Goal: Task Accomplishment & Management: Complete application form

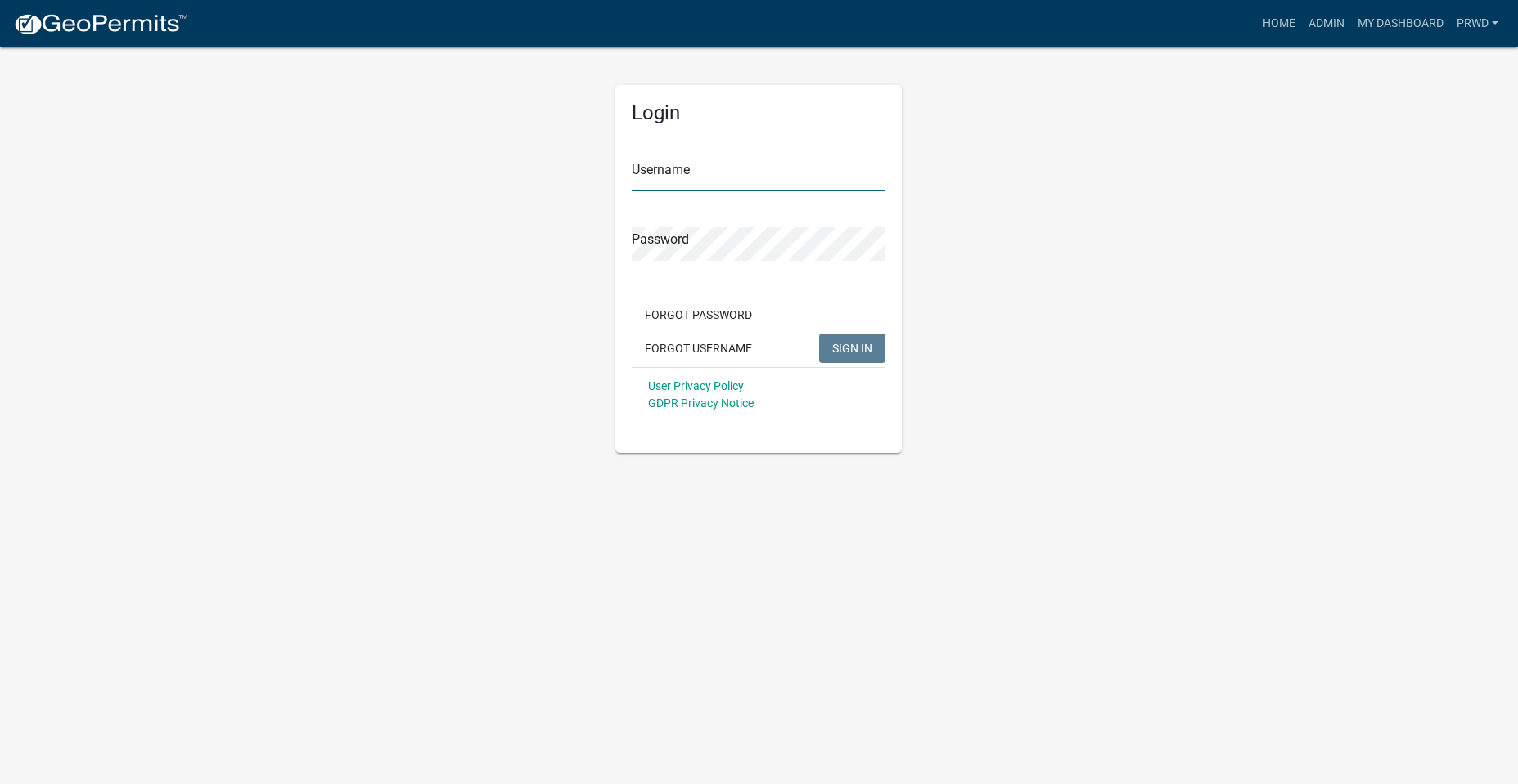
type input "PRWD"
click at [867, 350] on span "SIGN IN" at bounding box center [851, 347] width 40 height 13
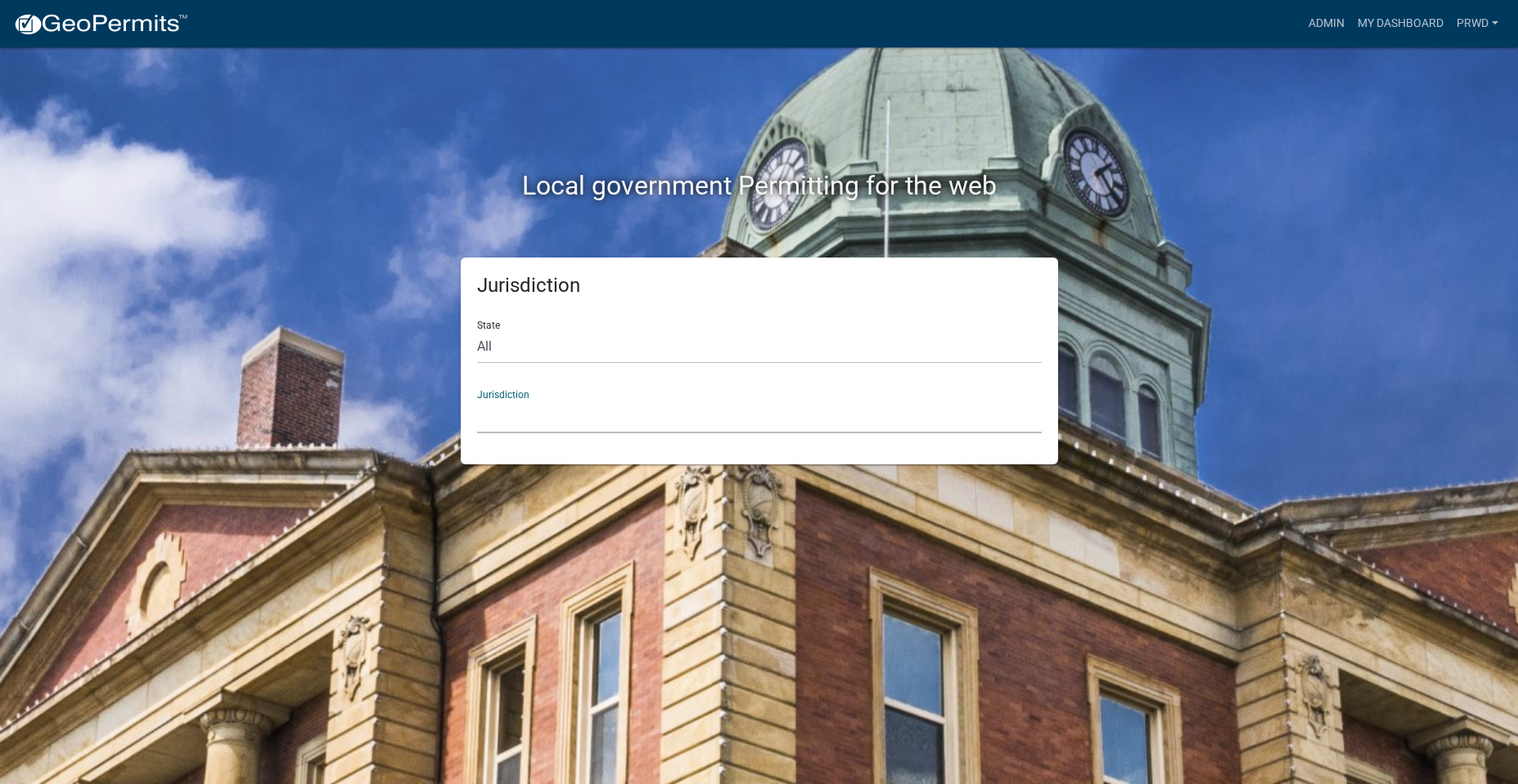
click at [593, 423] on select "[GEOGRAPHIC_DATA], [US_STATE] [GEOGRAPHIC_DATA], [US_STATE][PERSON_NAME][GEOGRA…" at bounding box center [759, 417] width 565 height 34
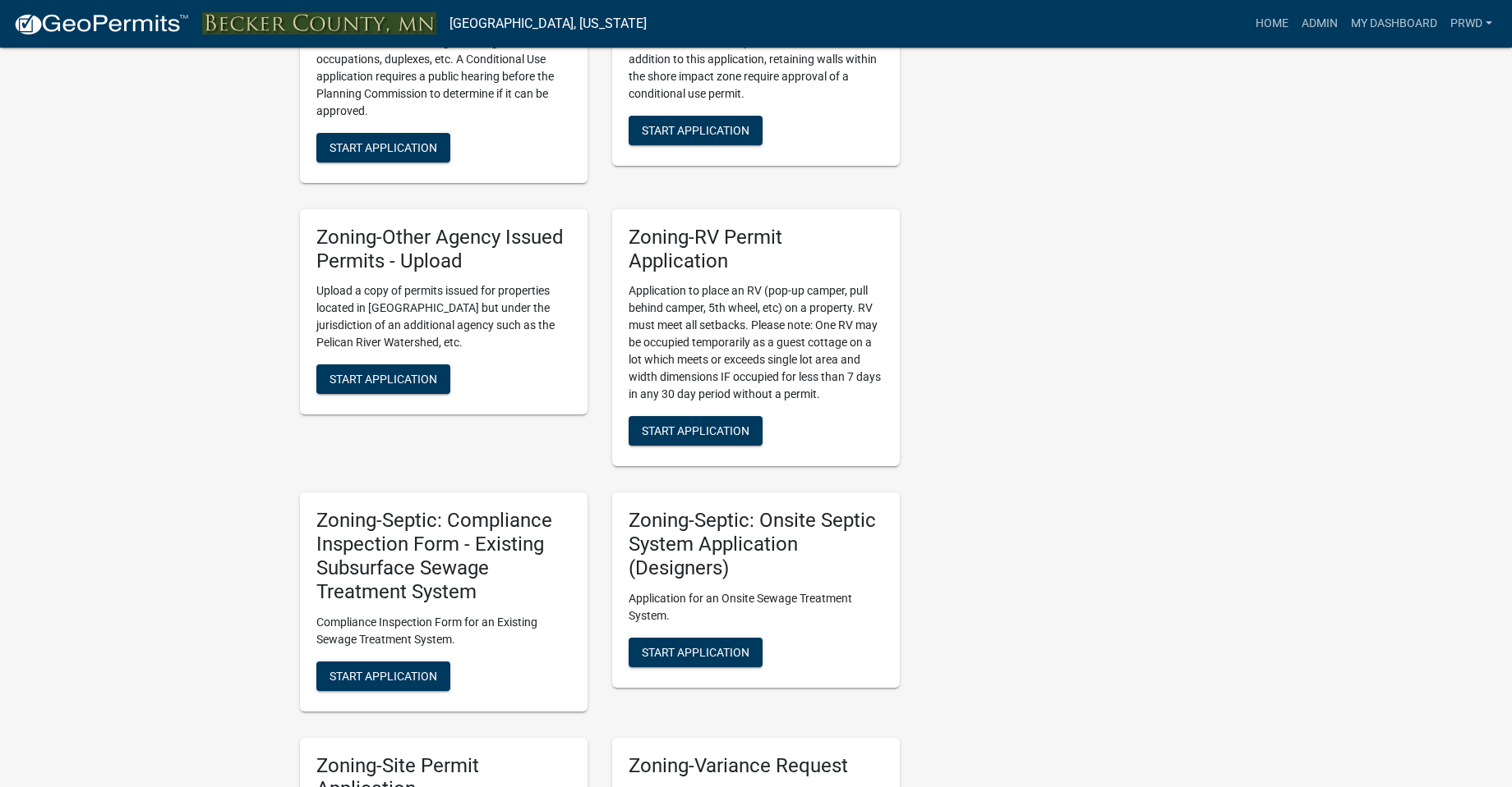
scroll to position [1066, 0]
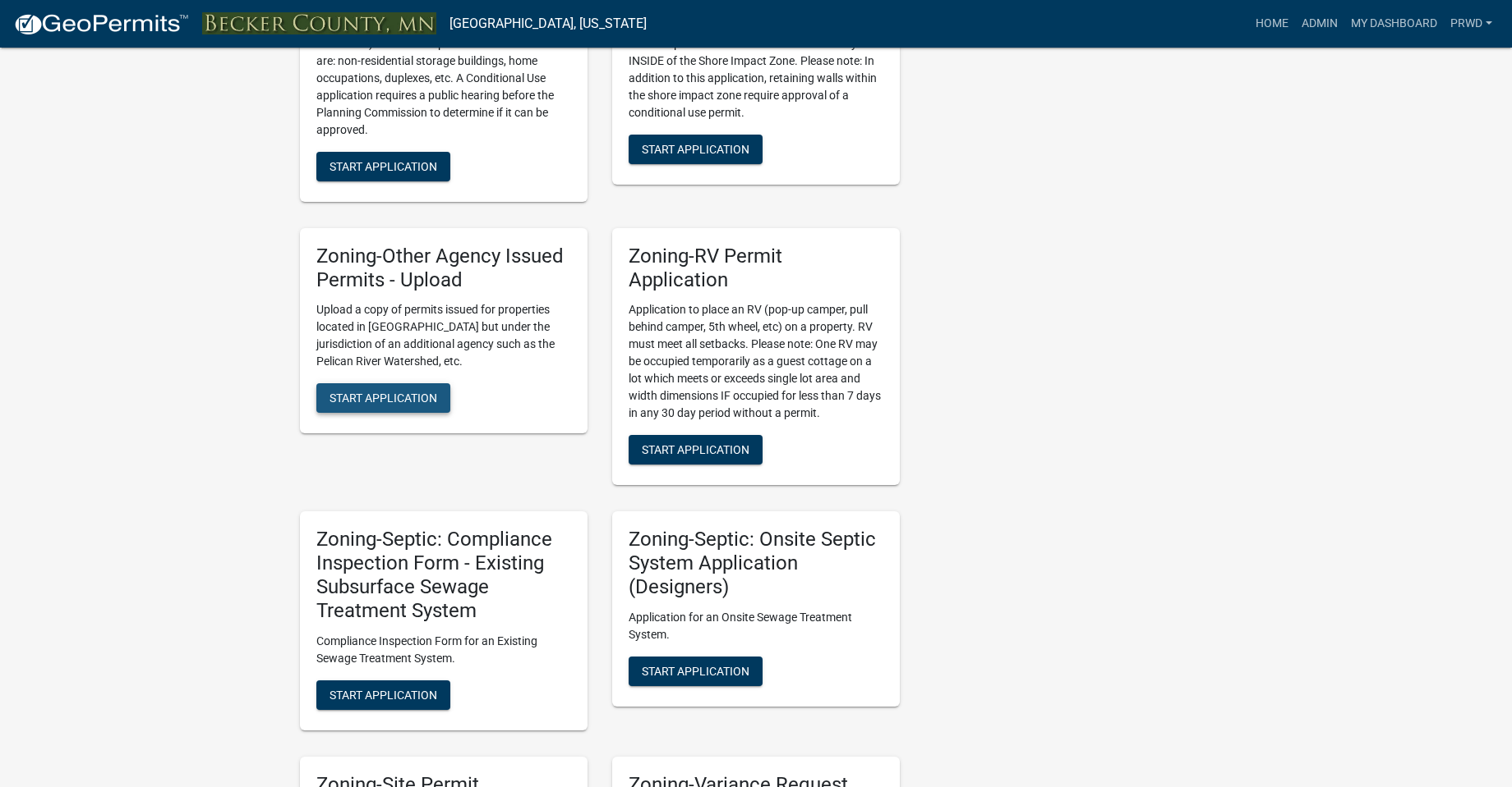
click at [407, 405] on span "Start Application" at bounding box center [382, 398] width 108 height 13
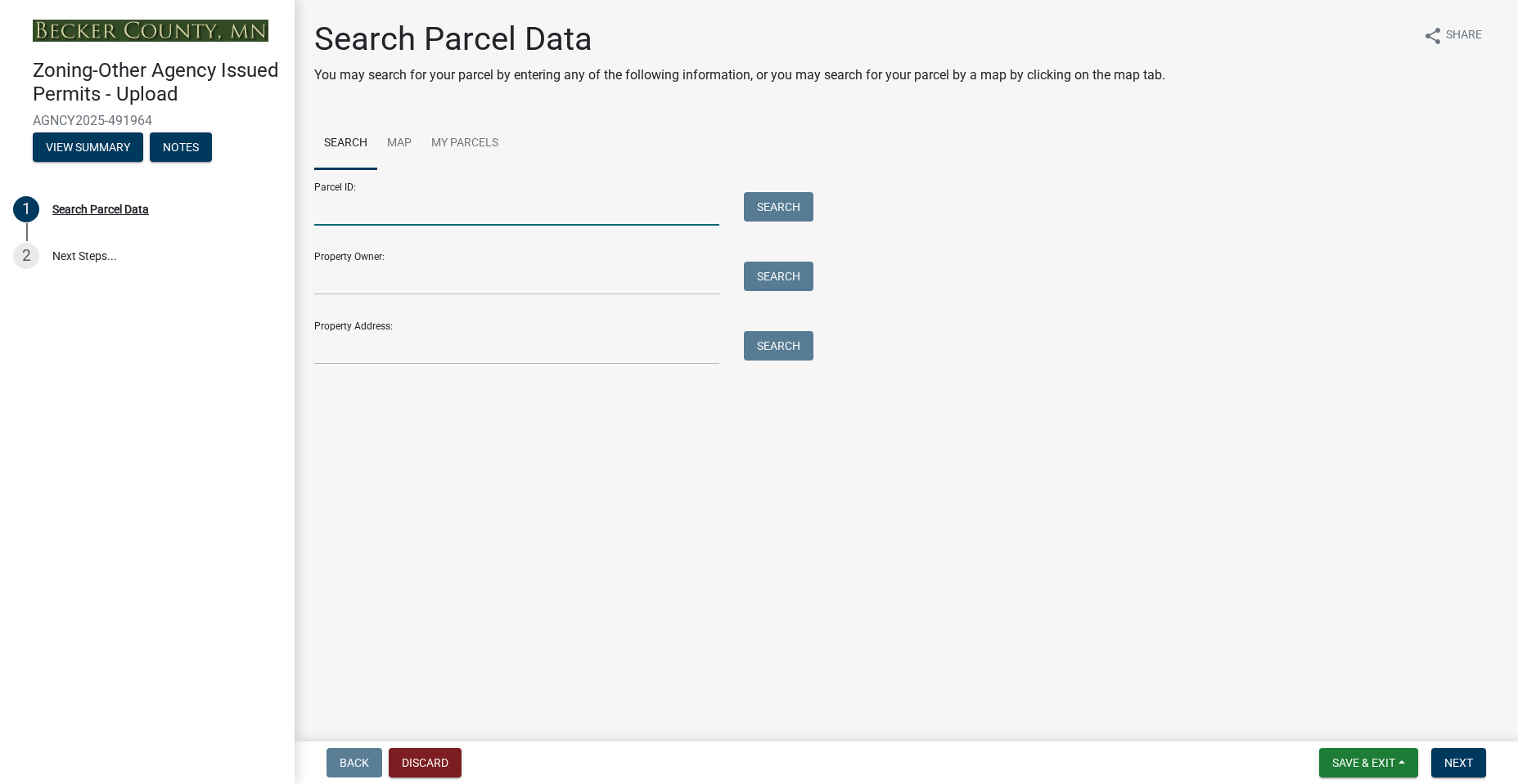
click at [499, 208] on input "Parcel ID:" at bounding box center [517, 209] width 405 height 34
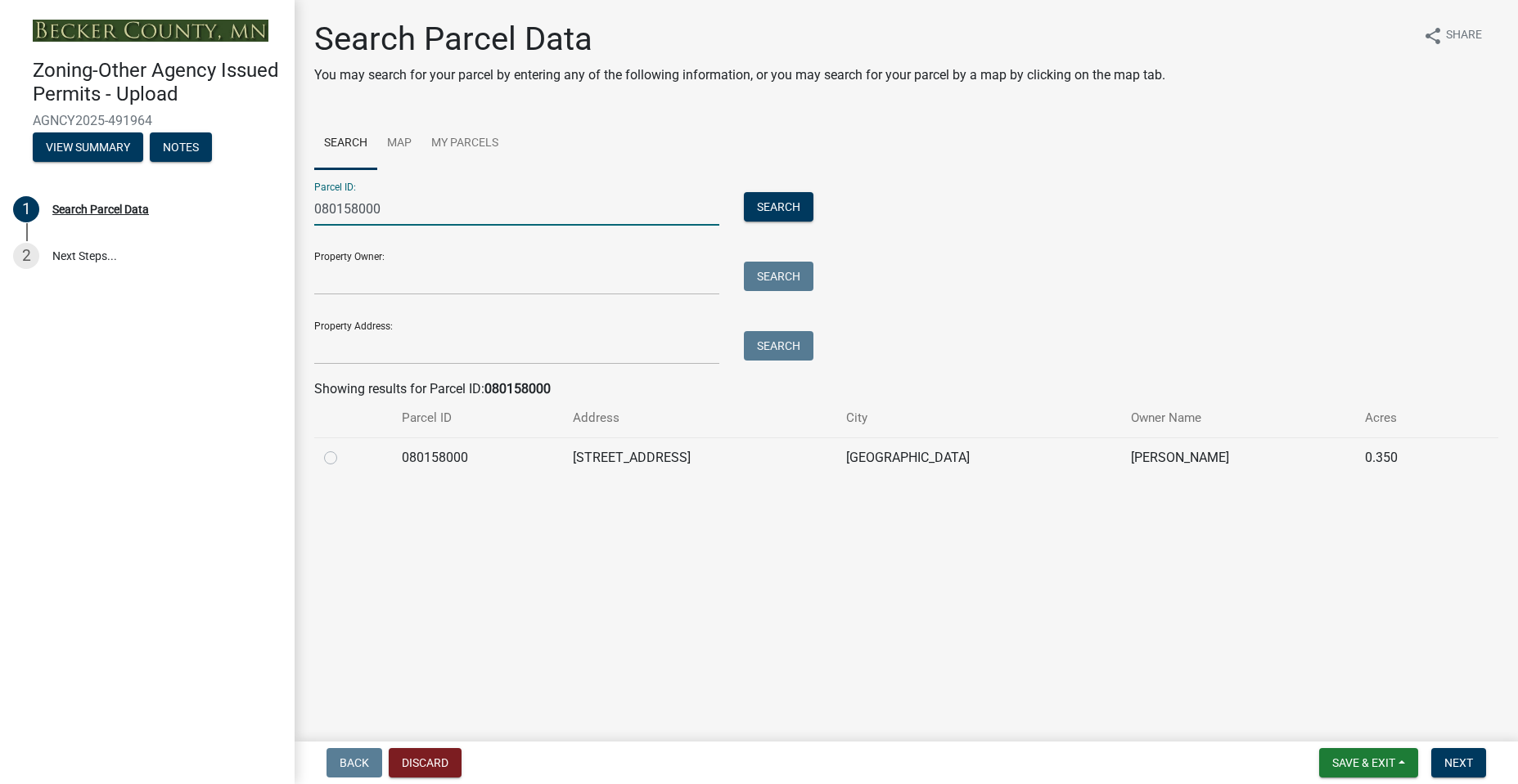
type input "080158000"
click at [344, 448] on label at bounding box center [344, 448] width 0 height 0
click at [344, 459] on input "radio" at bounding box center [348, 453] width 10 height 10
radio input "true"
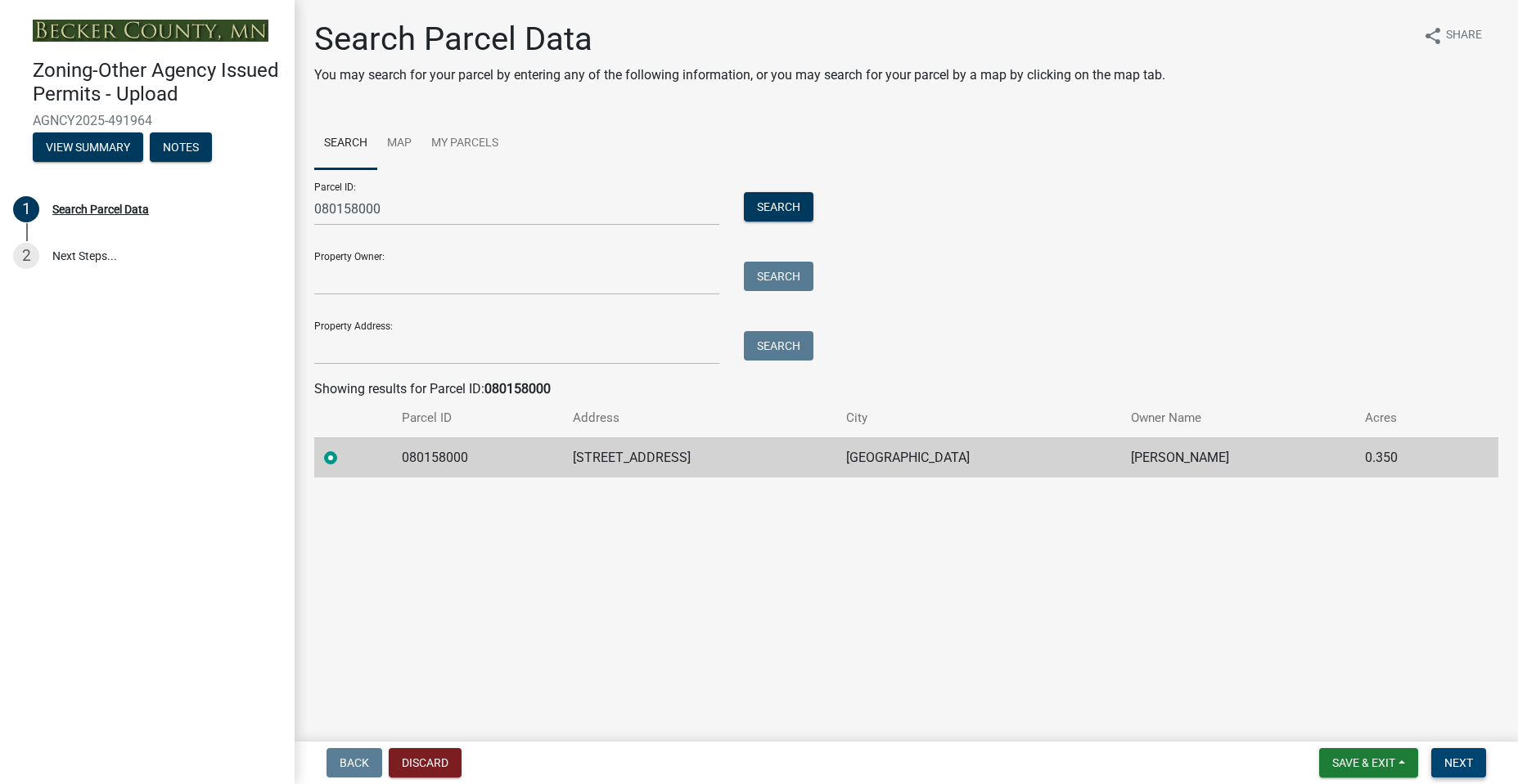
click at [1456, 764] on span "Next" at bounding box center [1458, 763] width 29 height 13
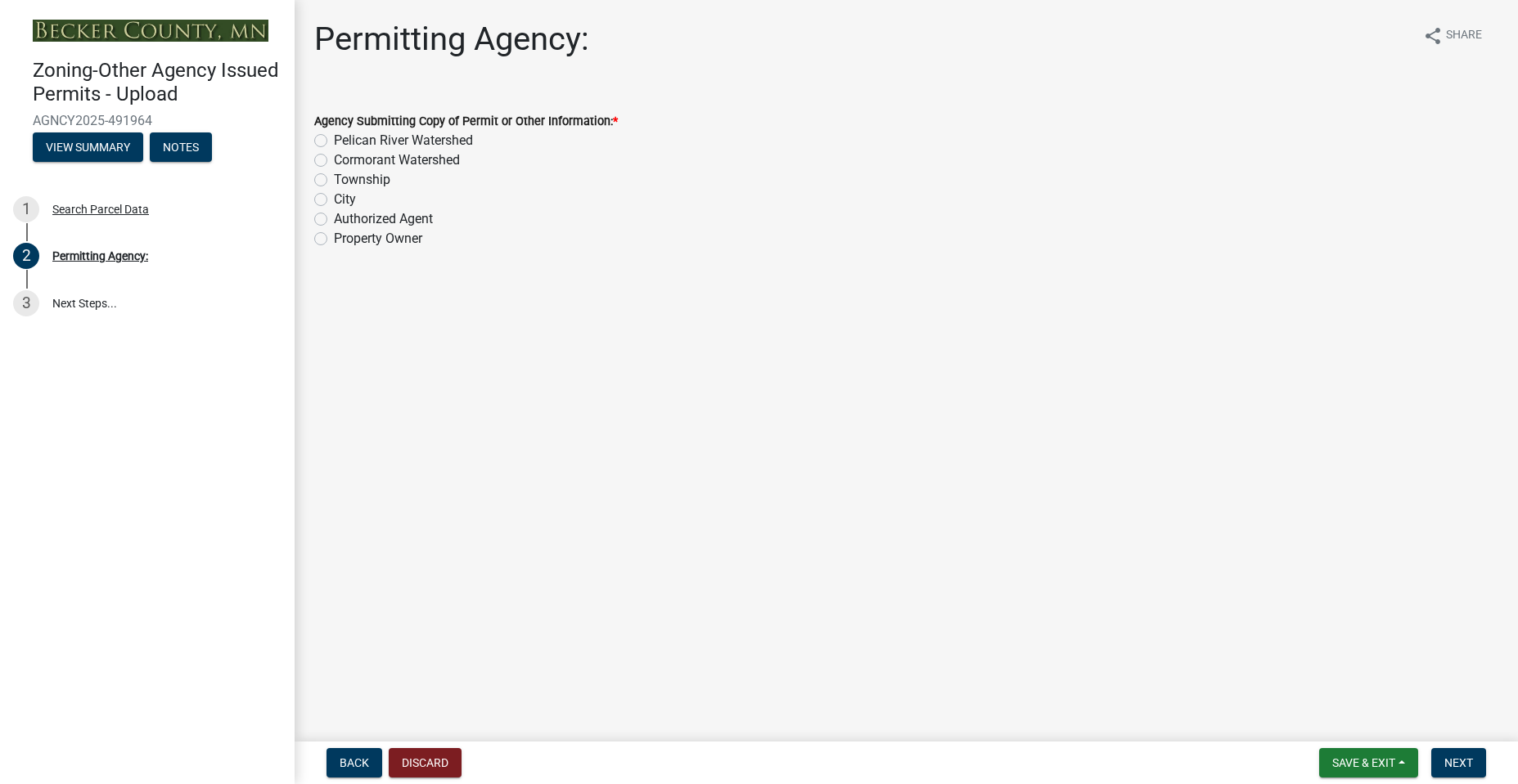
click at [425, 141] on label "Pelican River Watershed" at bounding box center [403, 140] width 139 height 20
click at [344, 141] on input "Pelican River Watershed" at bounding box center [339, 135] width 10 height 10
radio input "true"
click at [1466, 774] on button "Next" at bounding box center [1458, 763] width 55 height 30
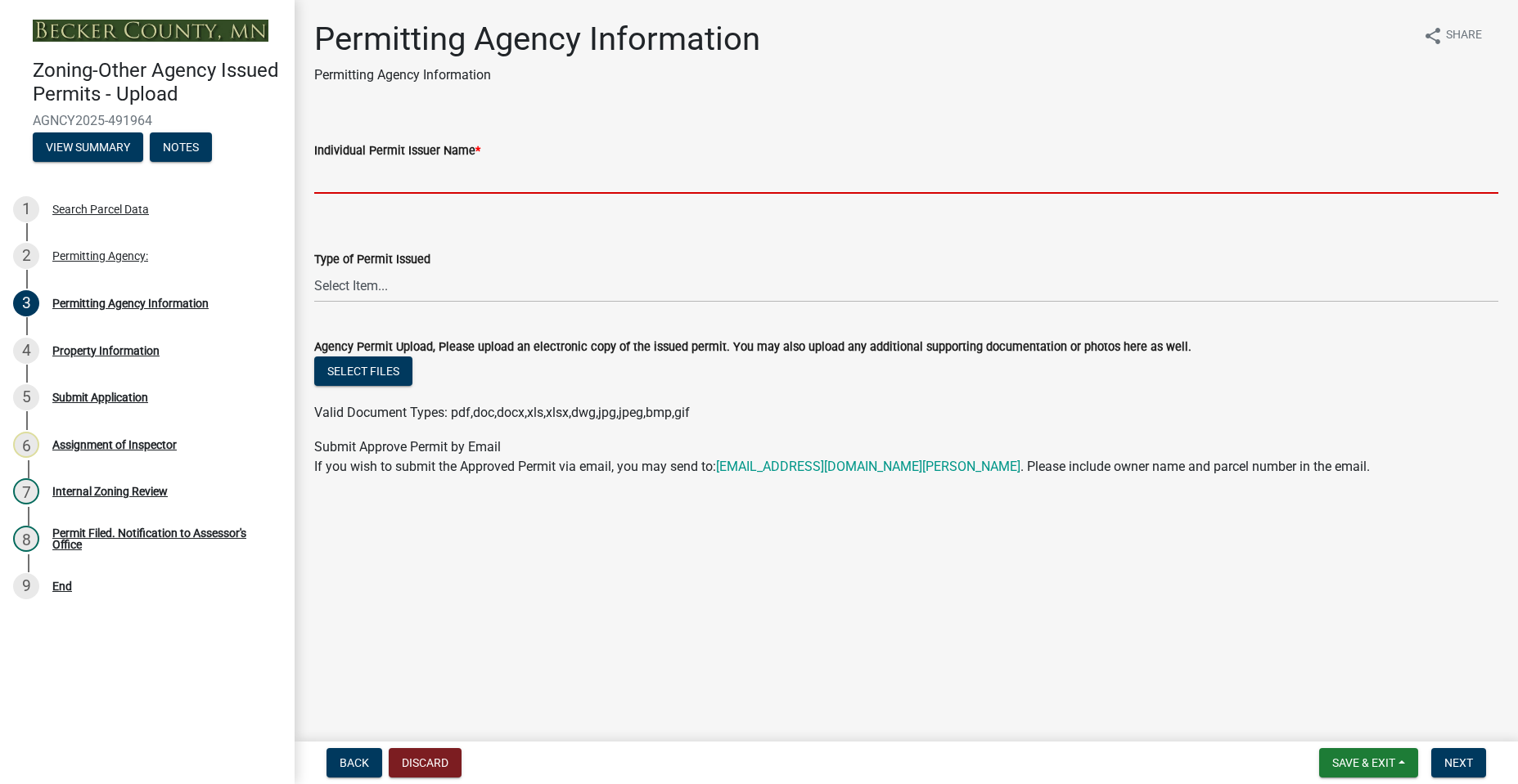
click at [363, 177] on input "Individual Permit Issuer Name *" at bounding box center [907, 177] width 1184 height 34
type input "[PERSON_NAME]"
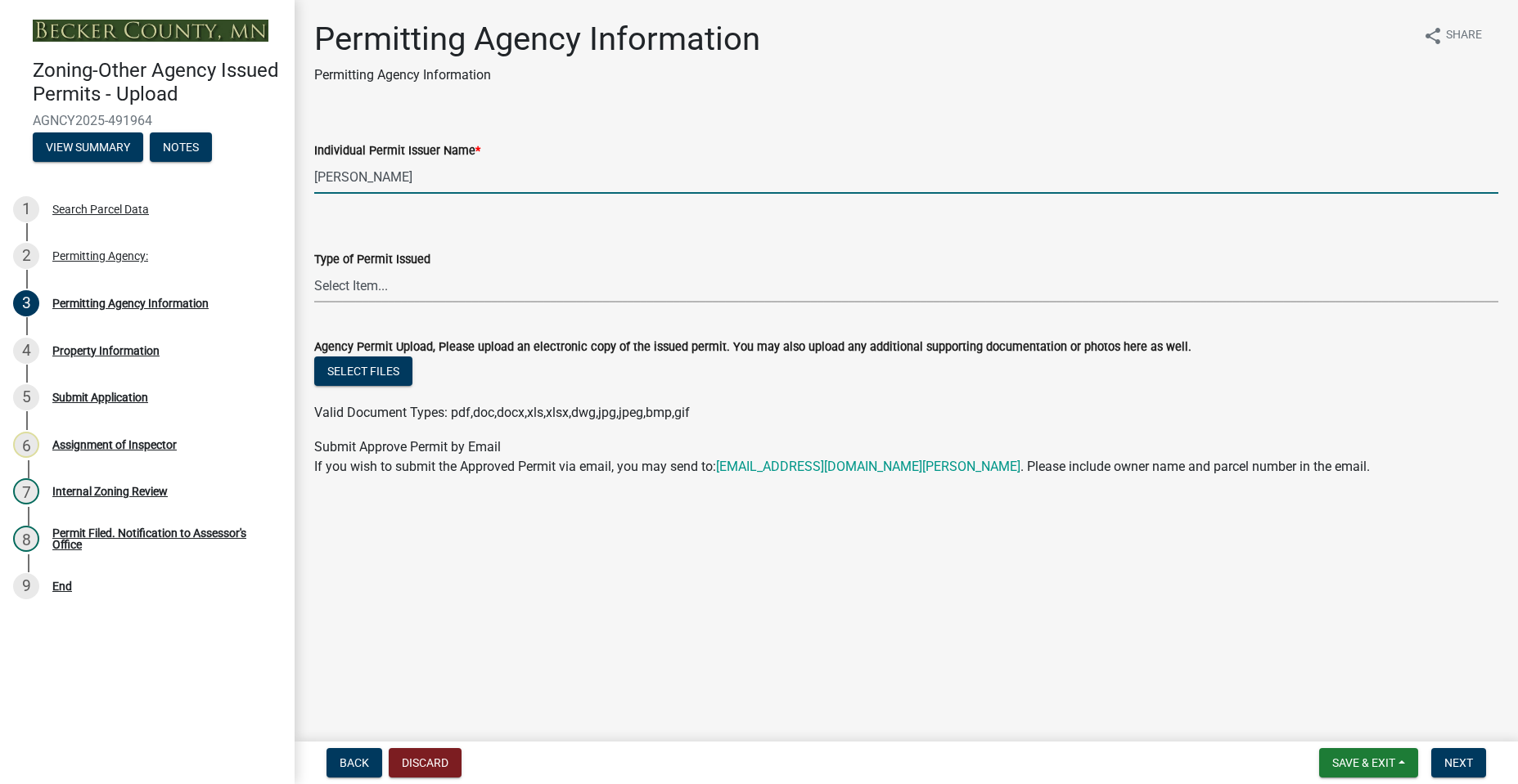
click at [408, 289] on select "Select Item... Land Alteration Permit (includes vegetation alteration, rip rap,…" at bounding box center [907, 286] width 1184 height 34
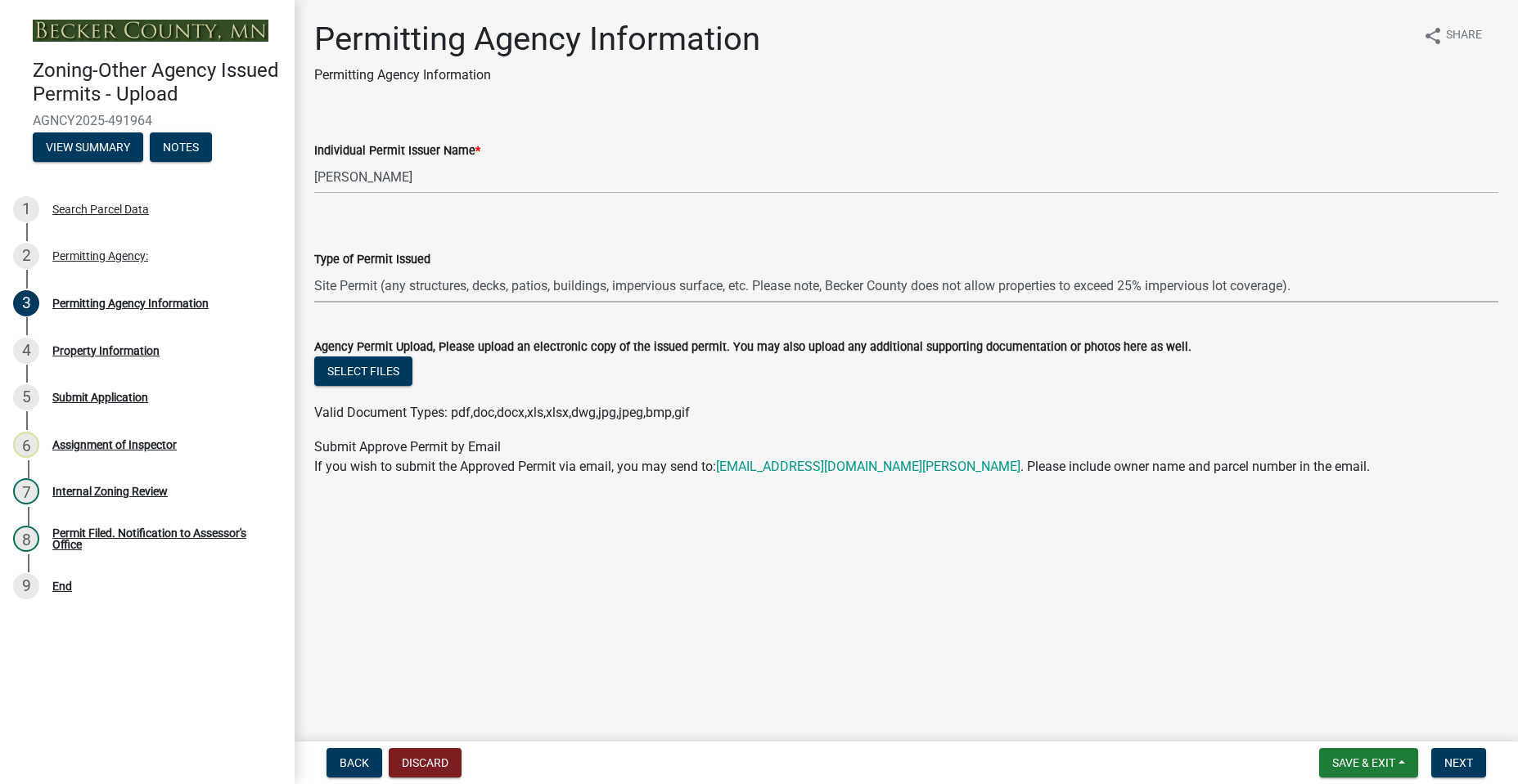
click at [315, 269] on select "Select Item... Land Alteration Permit (includes vegetation alteration, rip rap,…" at bounding box center [907, 286] width 1184 height 34
select select "b6a94257-d110-499d-afca-a62acba77ea5"
click at [394, 369] on button "Select files" at bounding box center [363, 371] width 98 height 30
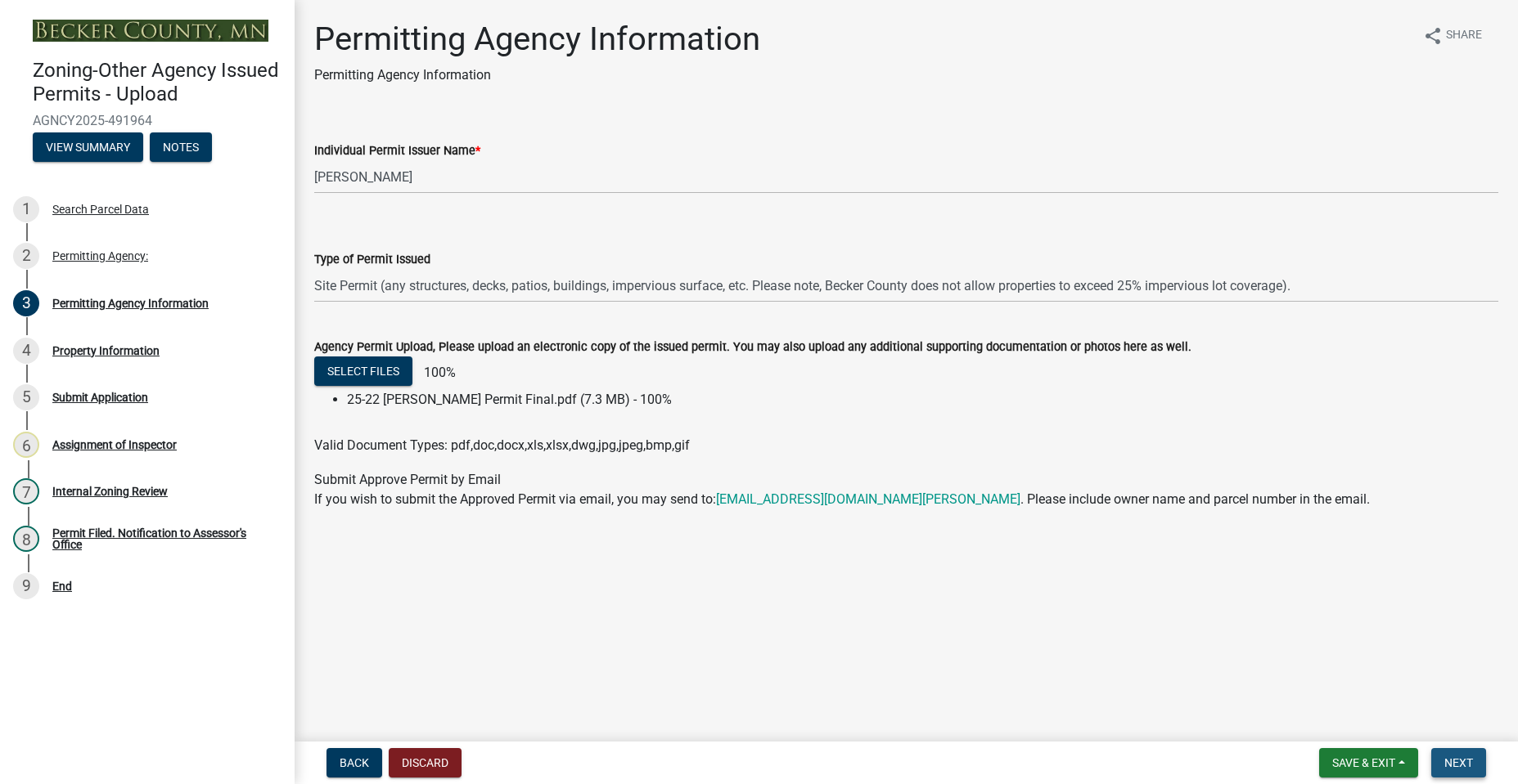
click at [1452, 759] on span "Next" at bounding box center [1458, 763] width 29 height 13
click at [1461, 762] on span "Next" at bounding box center [1458, 763] width 29 height 13
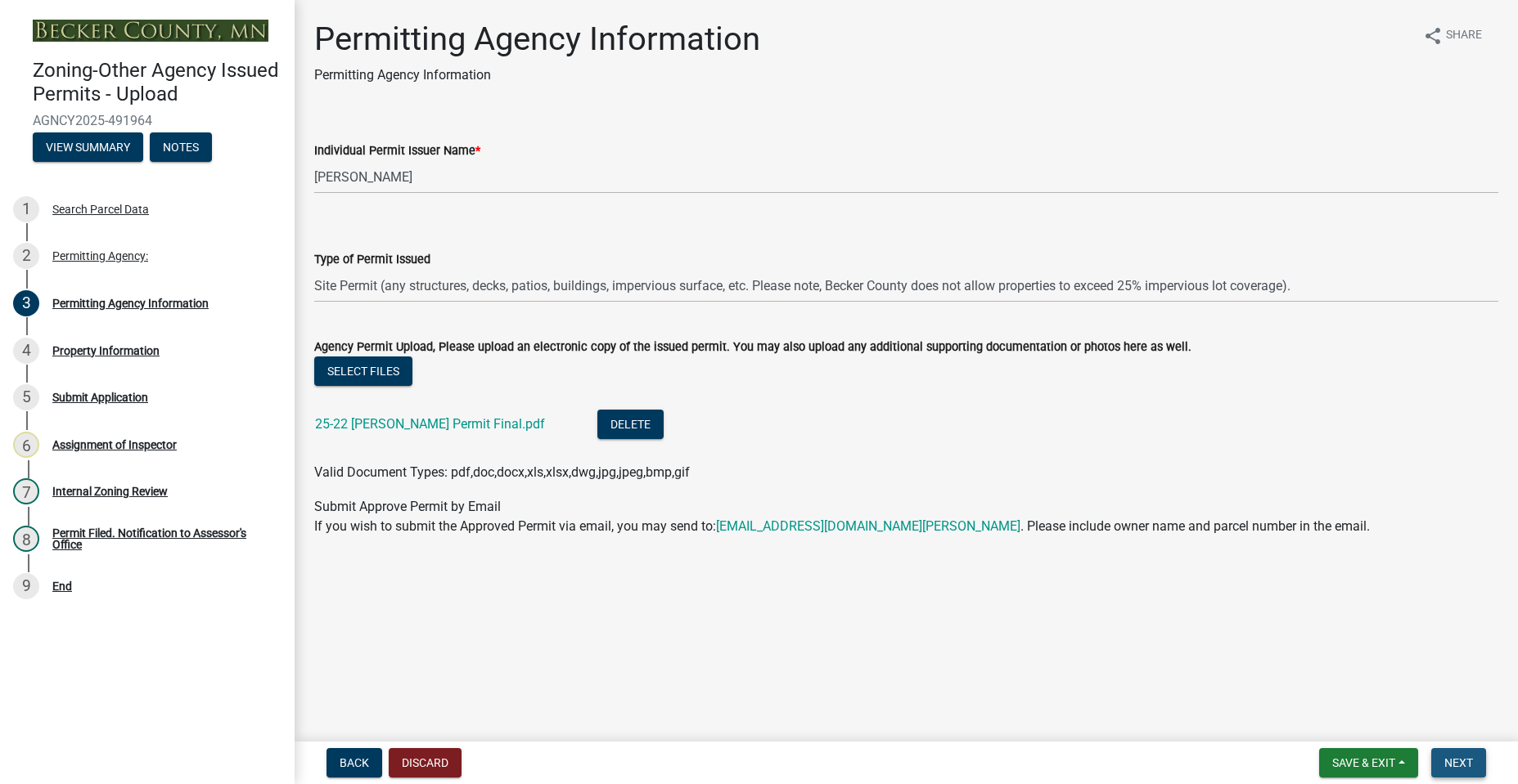
click at [1446, 767] on span "Next" at bounding box center [1458, 763] width 29 height 13
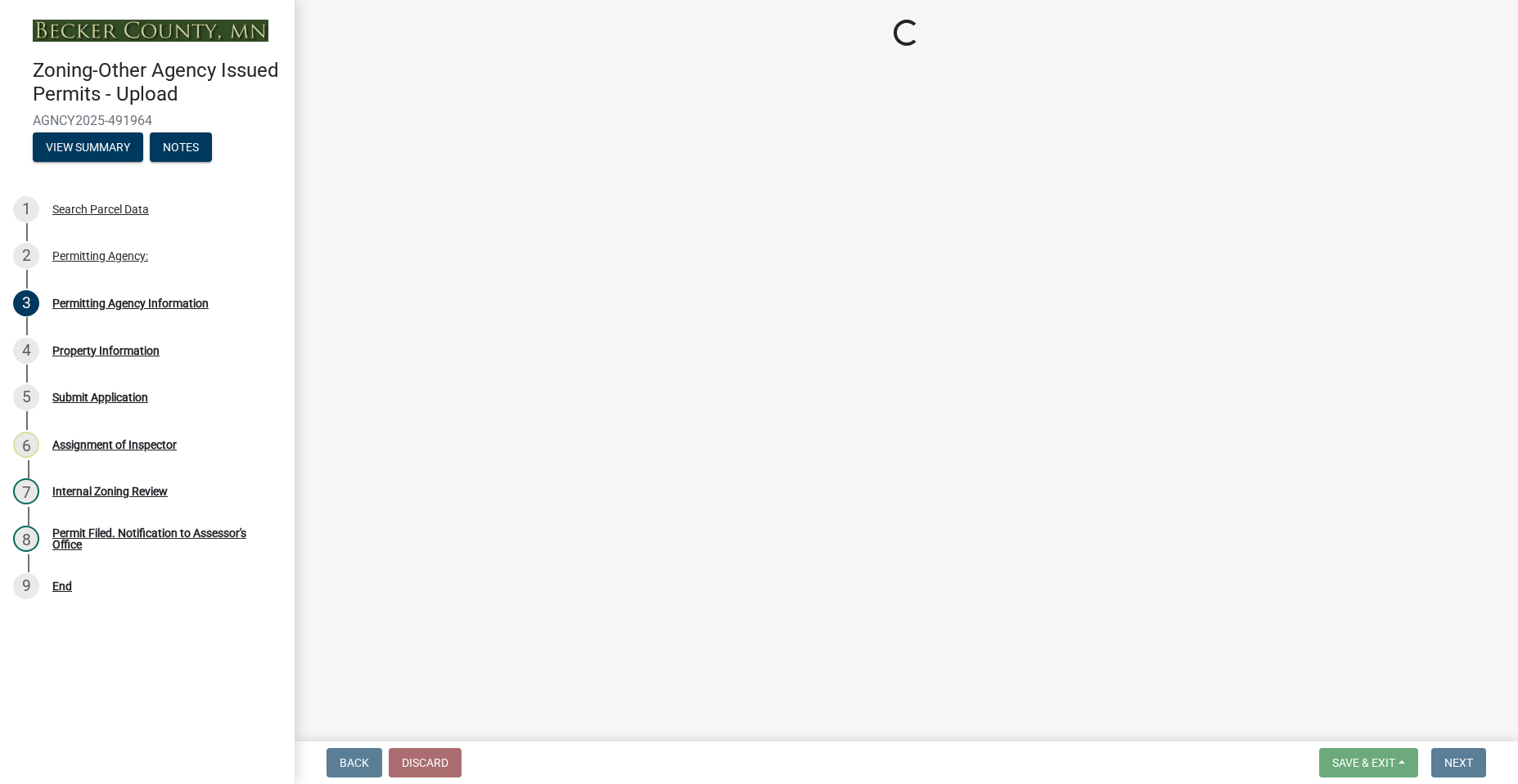
select select "b03ddab8-73cf-4c30-91c7-eee7b8d99a1c"
select select "3ef6684e-117e-478f-8aa5-70483e6fc0cf"
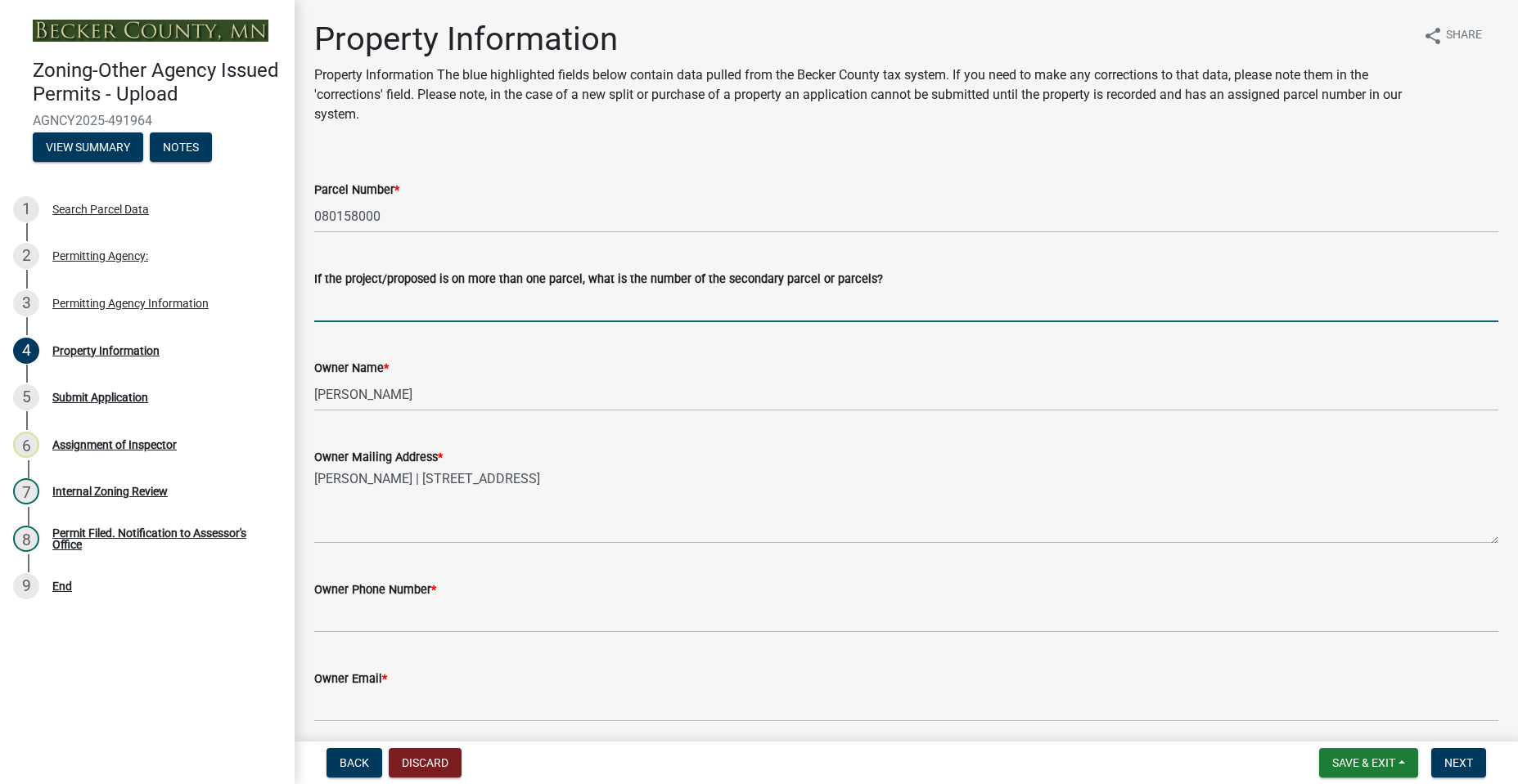
click at [431, 310] on input "If the project/proposed is on more than one parcel, what is the number of the s…" at bounding box center [907, 305] width 1184 height 34
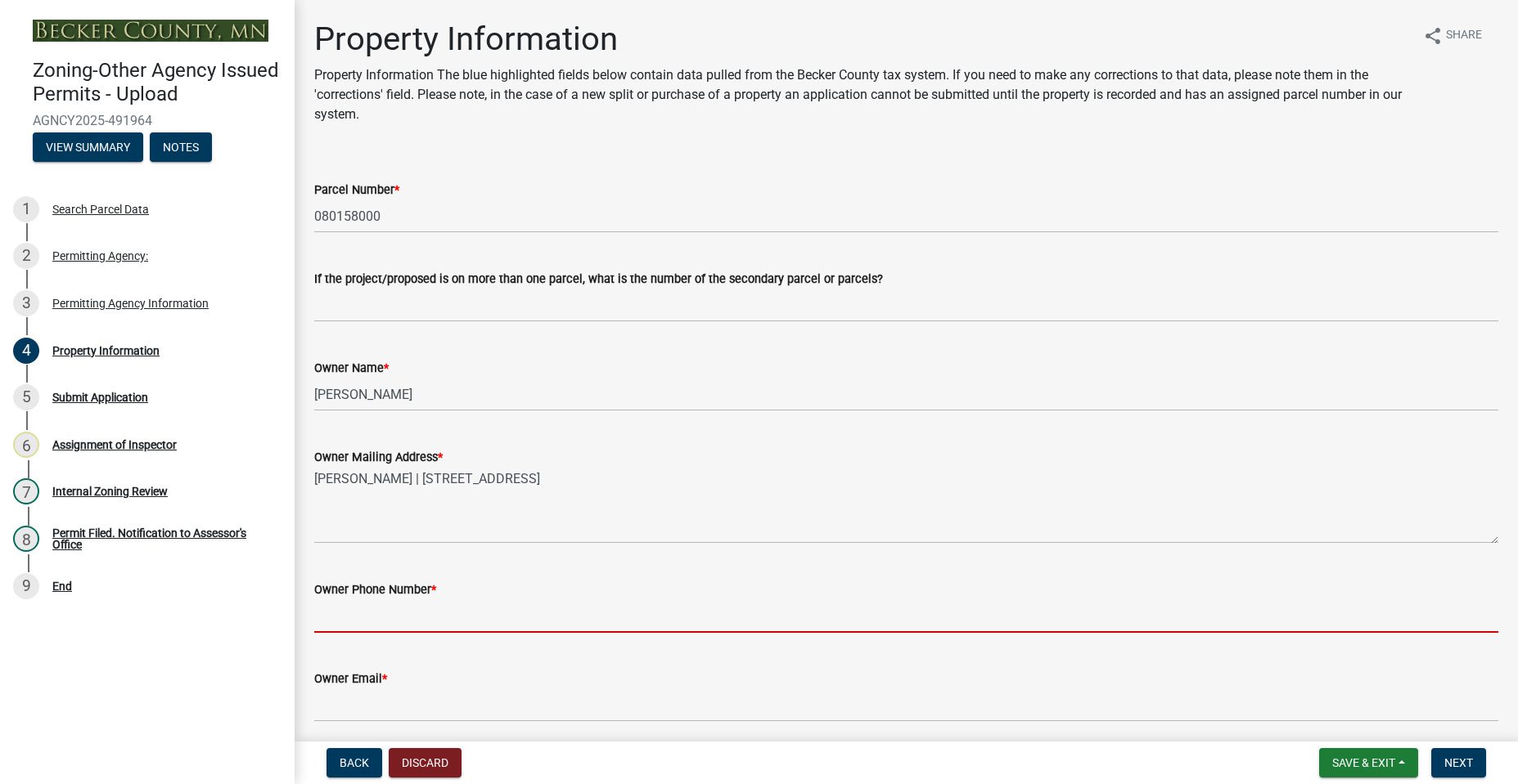
click at [469, 620] on input "Owner Phone Number *" at bounding box center [907, 616] width 1184 height 34
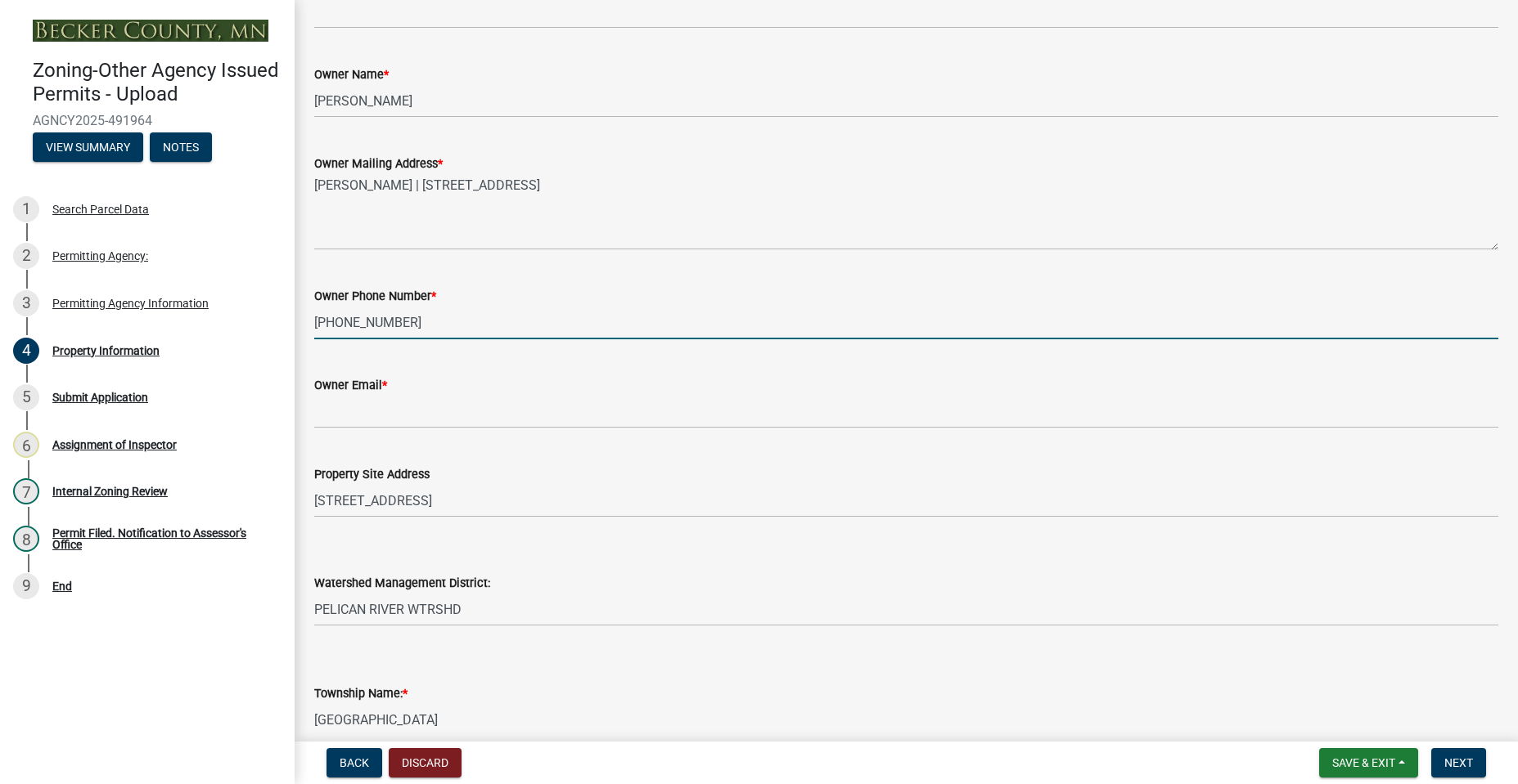
scroll to position [307, 0]
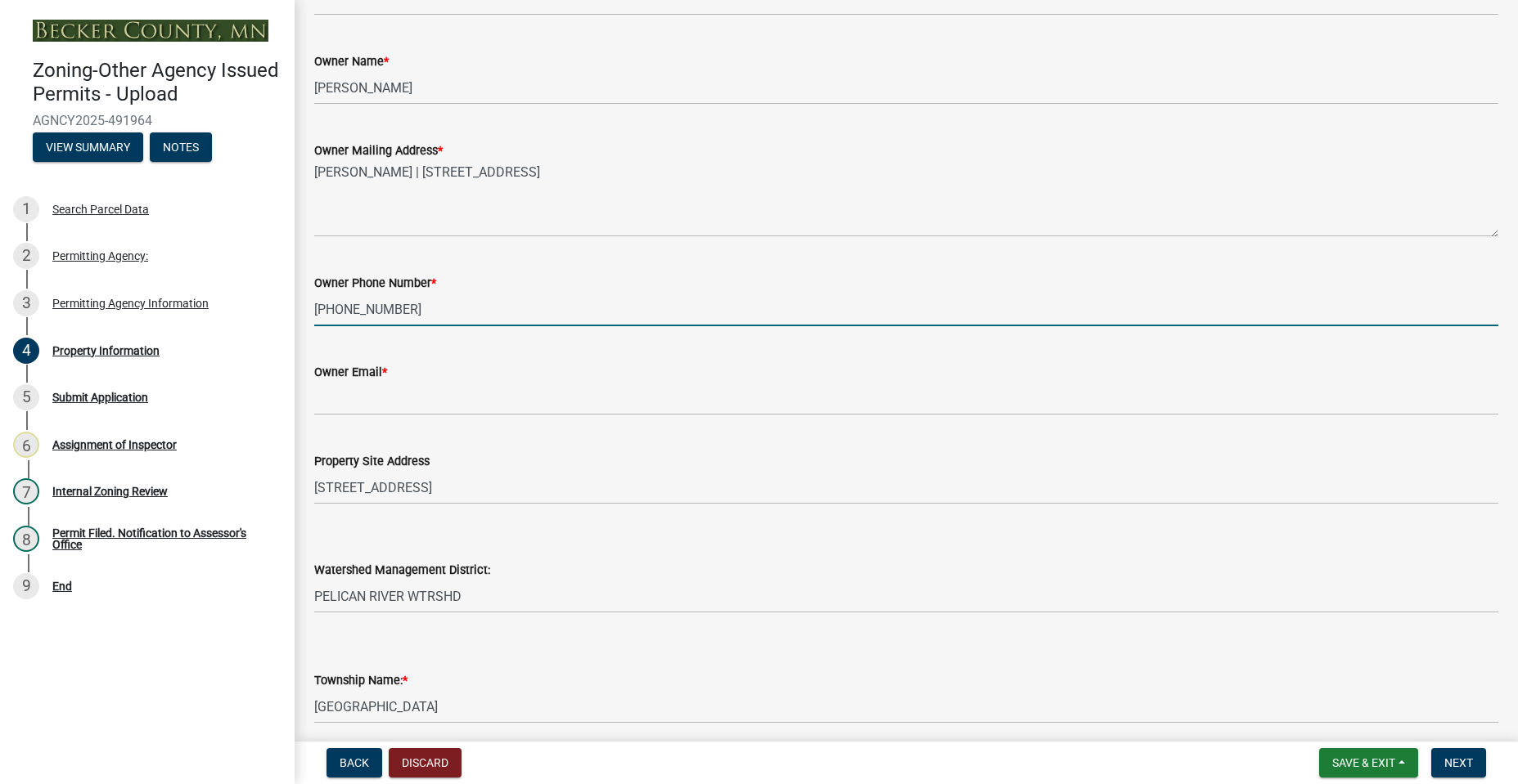
type input "[PHONE_NUMBER]"
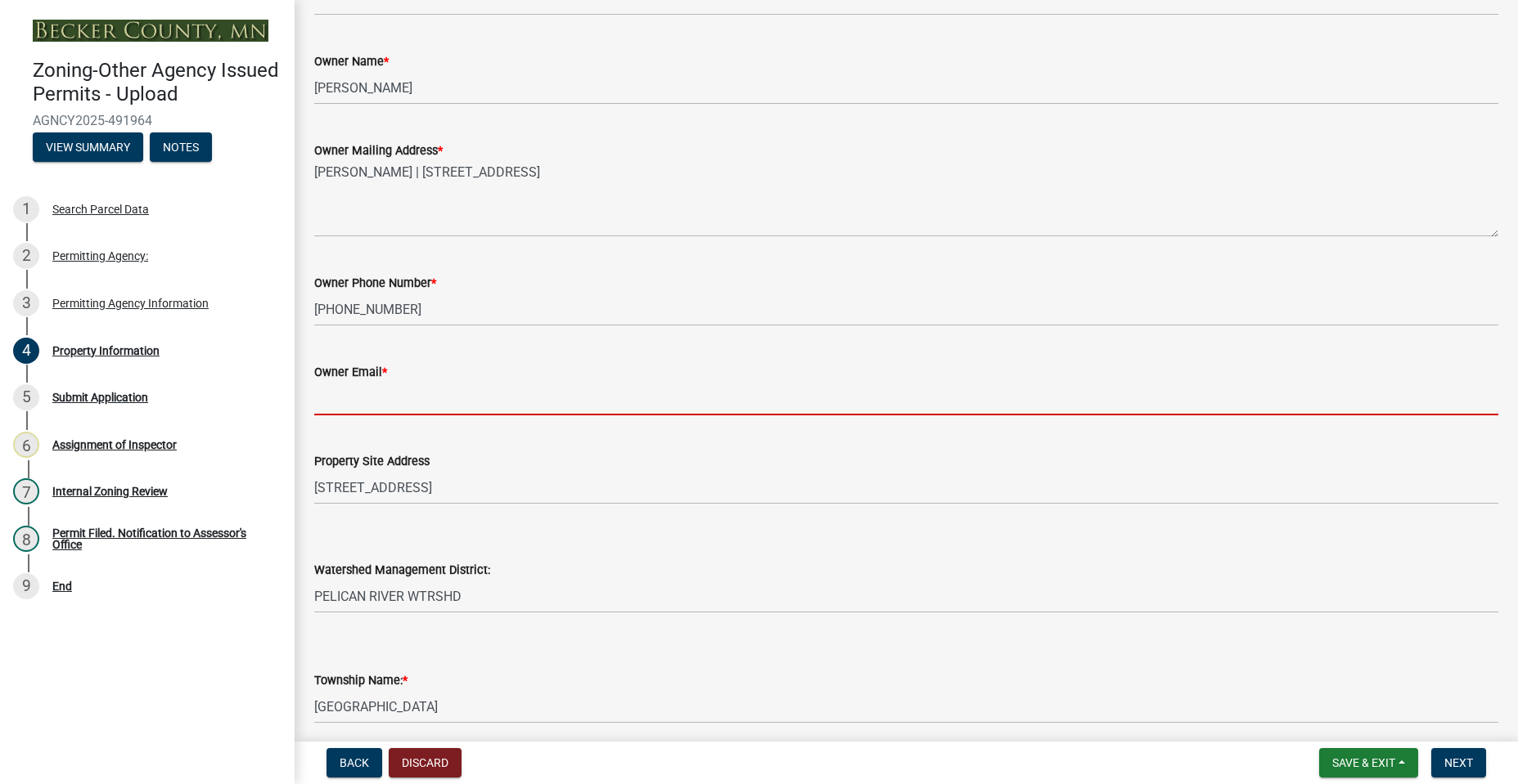
click at [398, 413] on input "Owner Email *" at bounding box center [907, 399] width 1184 height 34
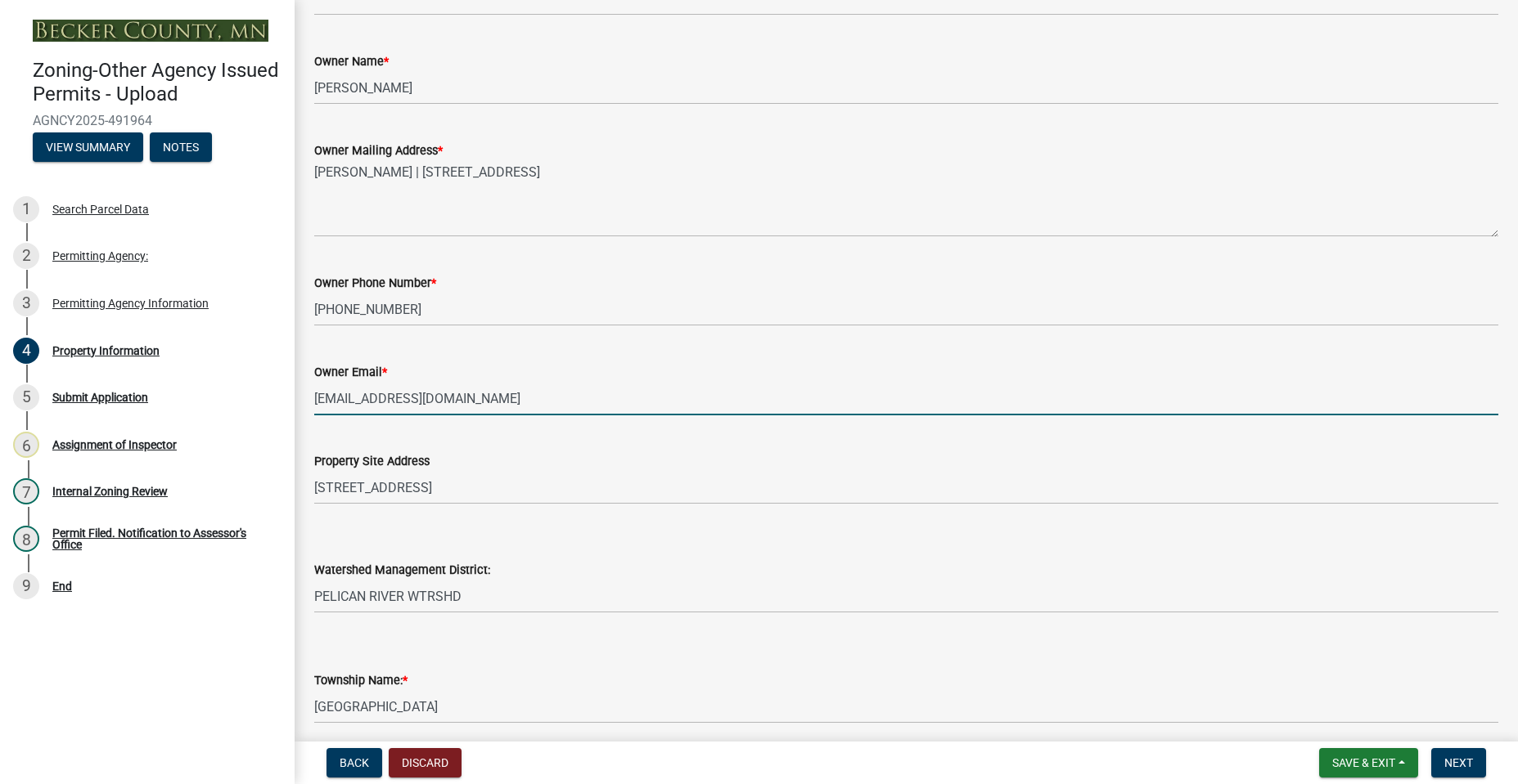
type input "[EMAIL_ADDRESS][DOMAIN_NAME]"
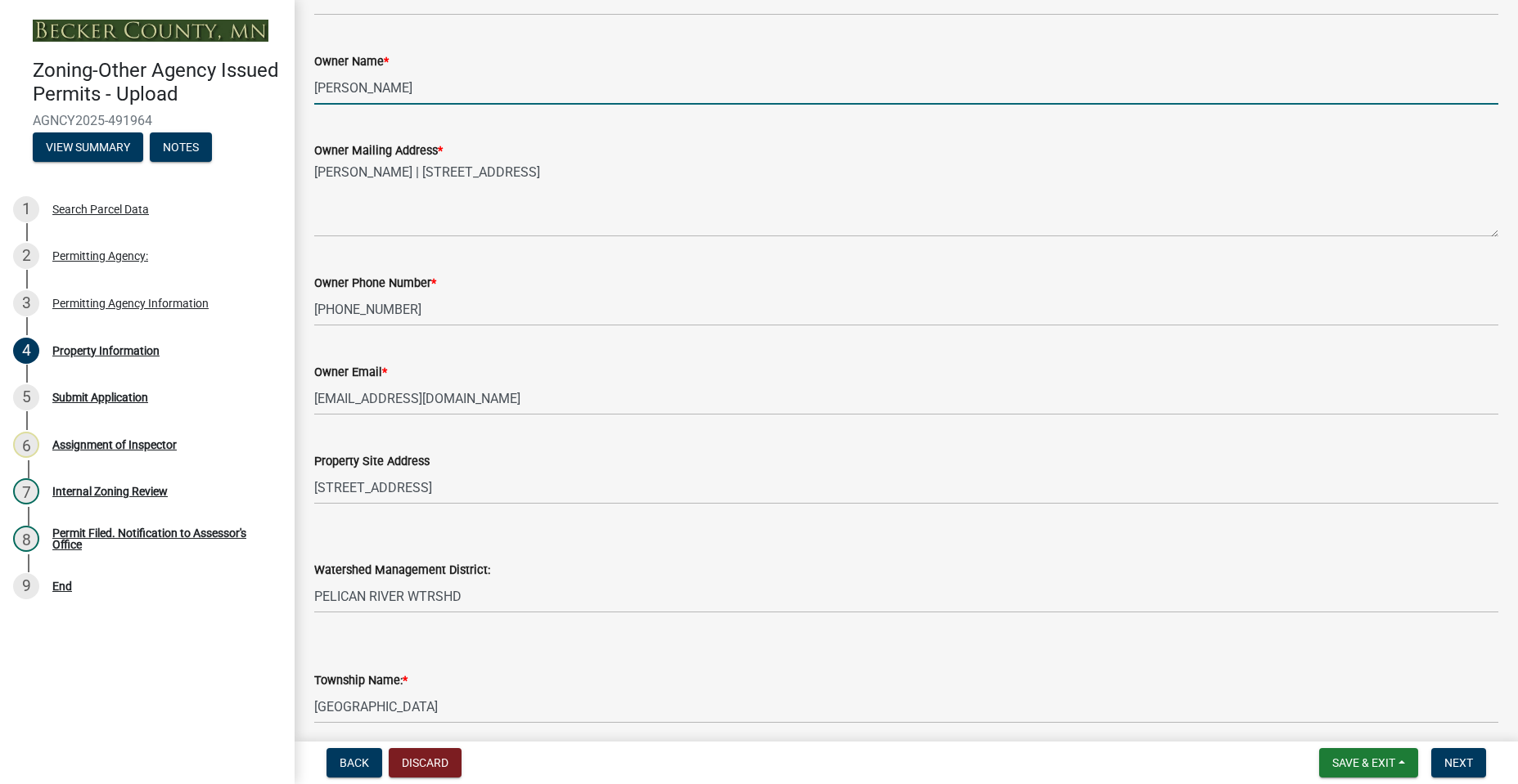
click at [494, 94] on input "[PERSON_NAME]" at bounding box center [907, 88] width 1184 height 34
click at [386, 83] on input "[PERSON_NAME]" at bounding box center [907, 88] width 1184 height 34
type input "[PERSON_NAME] & [PERSON_NAME]"
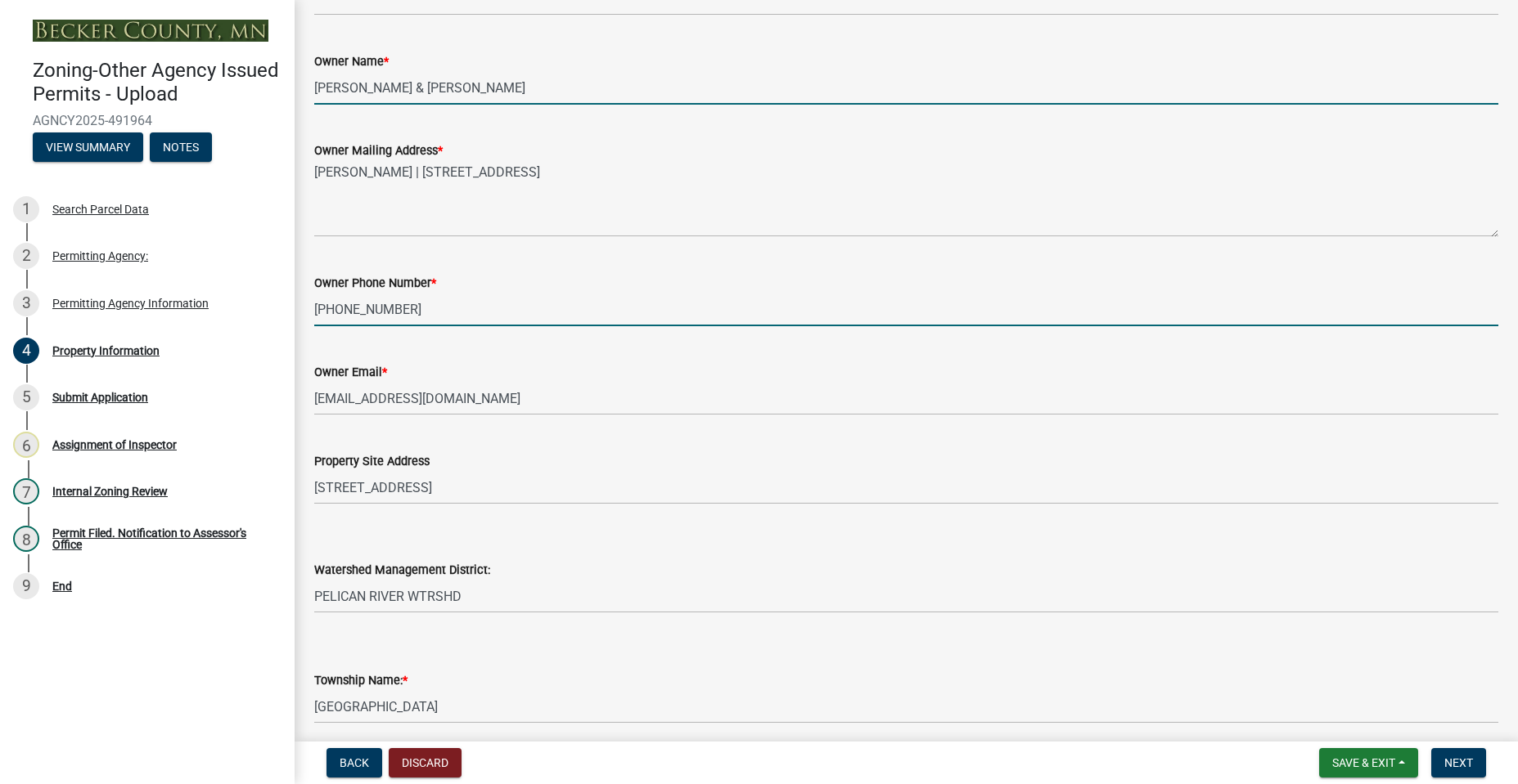
click at [551, 305] on input "[PHONE_NUMBER]" at bounding box center [907, 310] width 1184 height 34
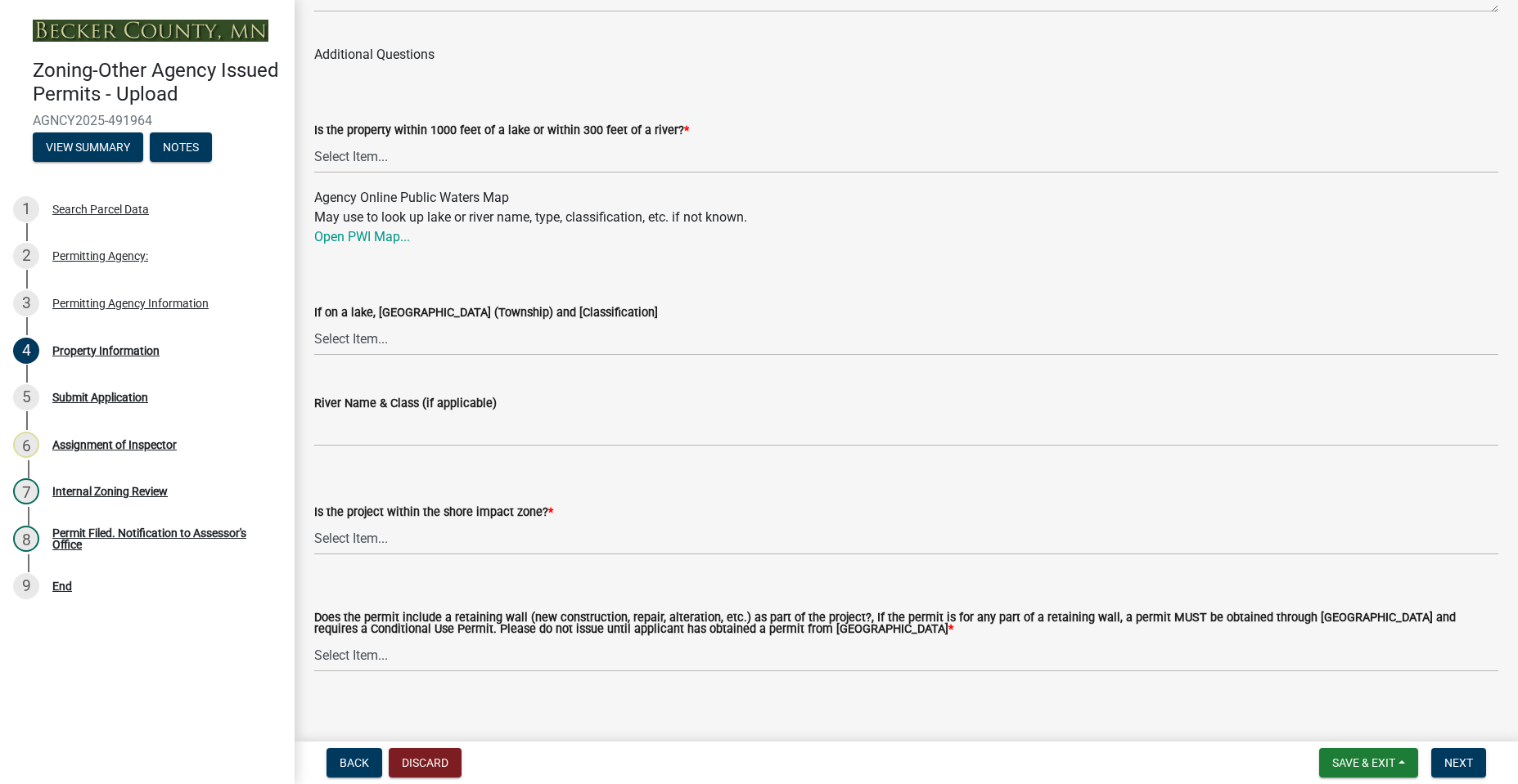
scroll to position [1479, 0]
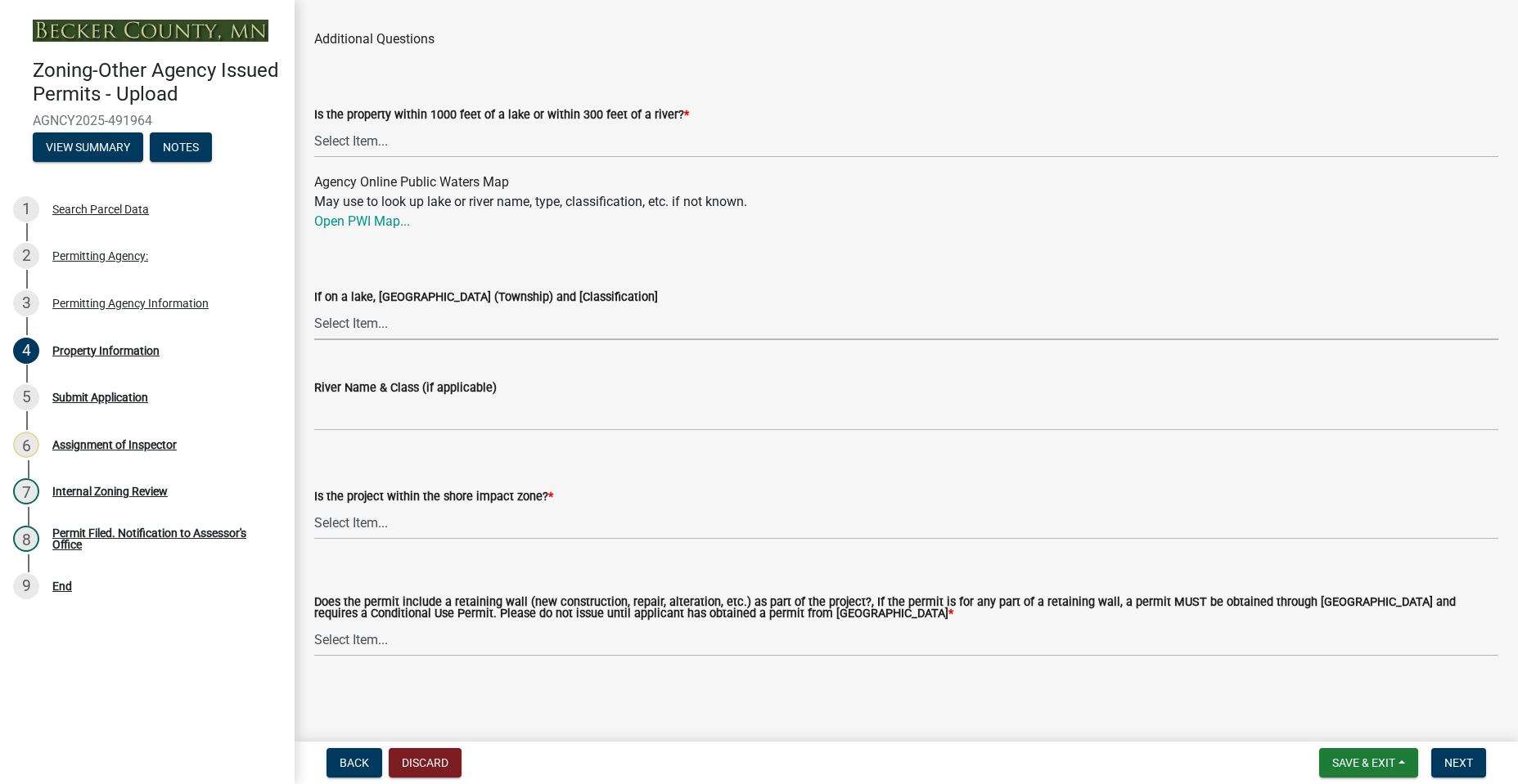
click at [487, 334] on select "Select Item... [GEOGRAPHIC_DATA] is not listed below [GEOGRAPHIC_DATA] ([GEOGRA…" at bounding box center [907, 324] width 1184 height 34
click at [315, 307] on select "Select Item... [GEOGRAPHIC_DATA] is not listed below [GEOGRAPHIC_DATA] ([GEOGRA…" at bounding box center [907, 324] width 1184 height 34
select select "89d7d096-4160-478e-93fc-2c61f7c59c35"
click at [473, 523] on select "Select Item... No: I am outside of the shore impact zone for a lake or river. Y…" at bounding box center [907, 523] width 1184 height 34
click at [315, 506] on select "Select Item... No: I am outside of the shore impact zone for a lake or river. Y…" at bounding box center [907, 523] width 1184 height 34
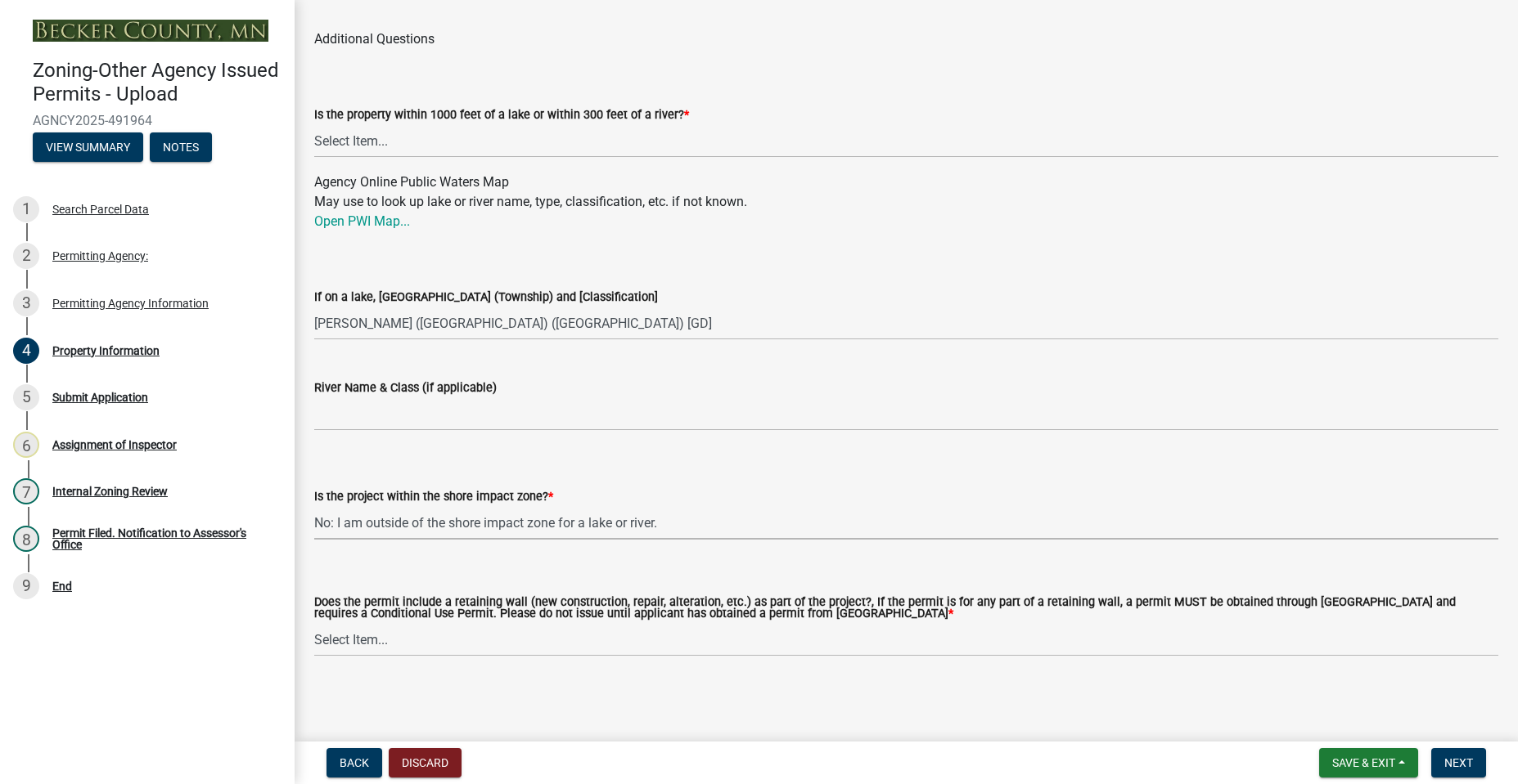
select select "d8f3ecff-7227-4dd6-bfca-05a5b7baa87f"
click at [636, 639] on select "Select Item... Yes No" at bounding box center [907, 640] width 1184 height 34
click at [315, 623] on select "Select Item... Yes No" at bounding box center [907, 640] width 1184 height 34
select select "6ae70321-bd0b-428f-96fe-08c44a9cda0f"
click at [1455, 763] on span "Next" at bounding box center [1458, 763] width 29 height 13
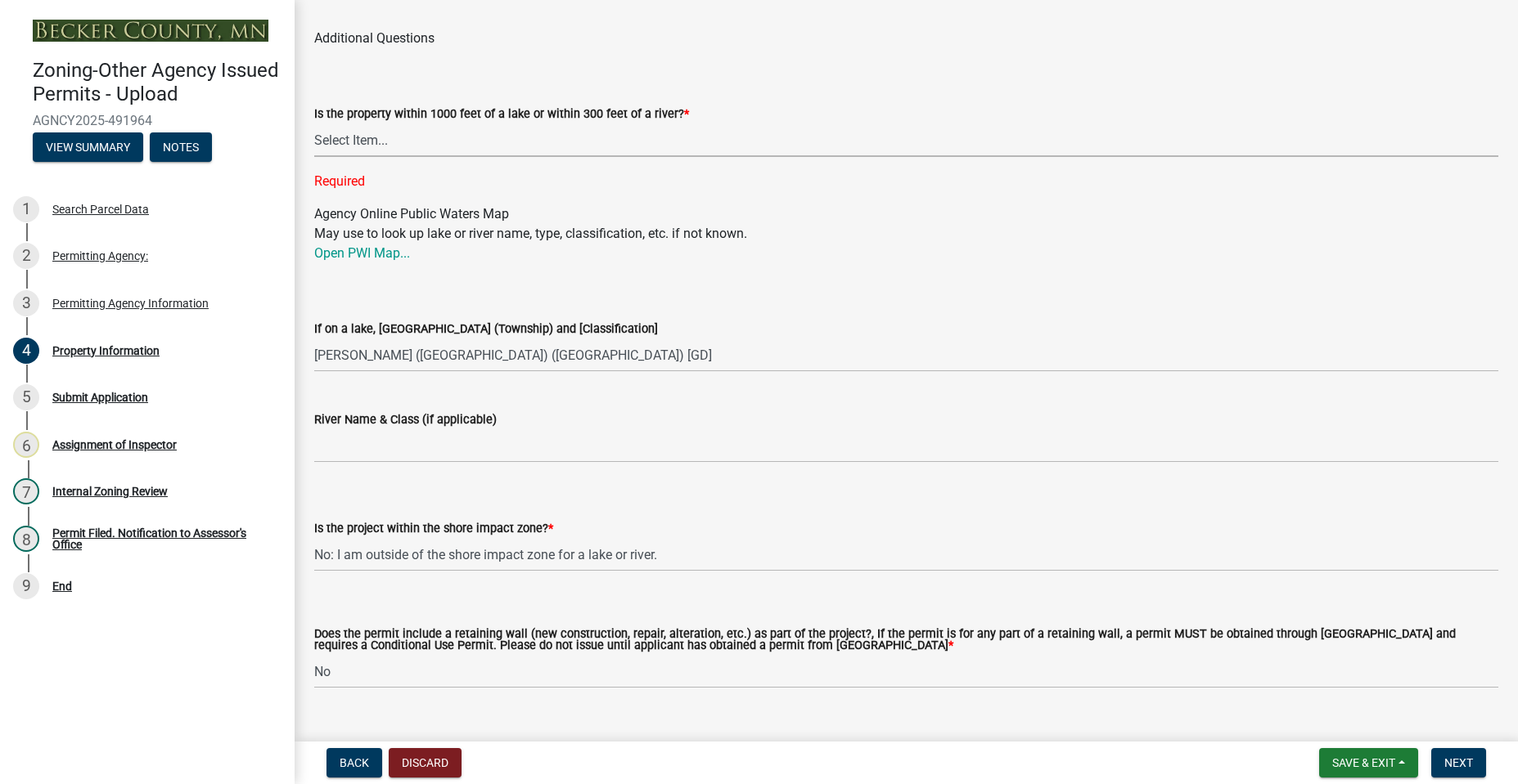
click at [418, 129] on select "Select Item... Yes No" at bounding box center [907, 140] width 1184 height 34
click at [315, 123] on select "Select Item... Yes No" at bounding box center [907, 140] width 1184 height 34
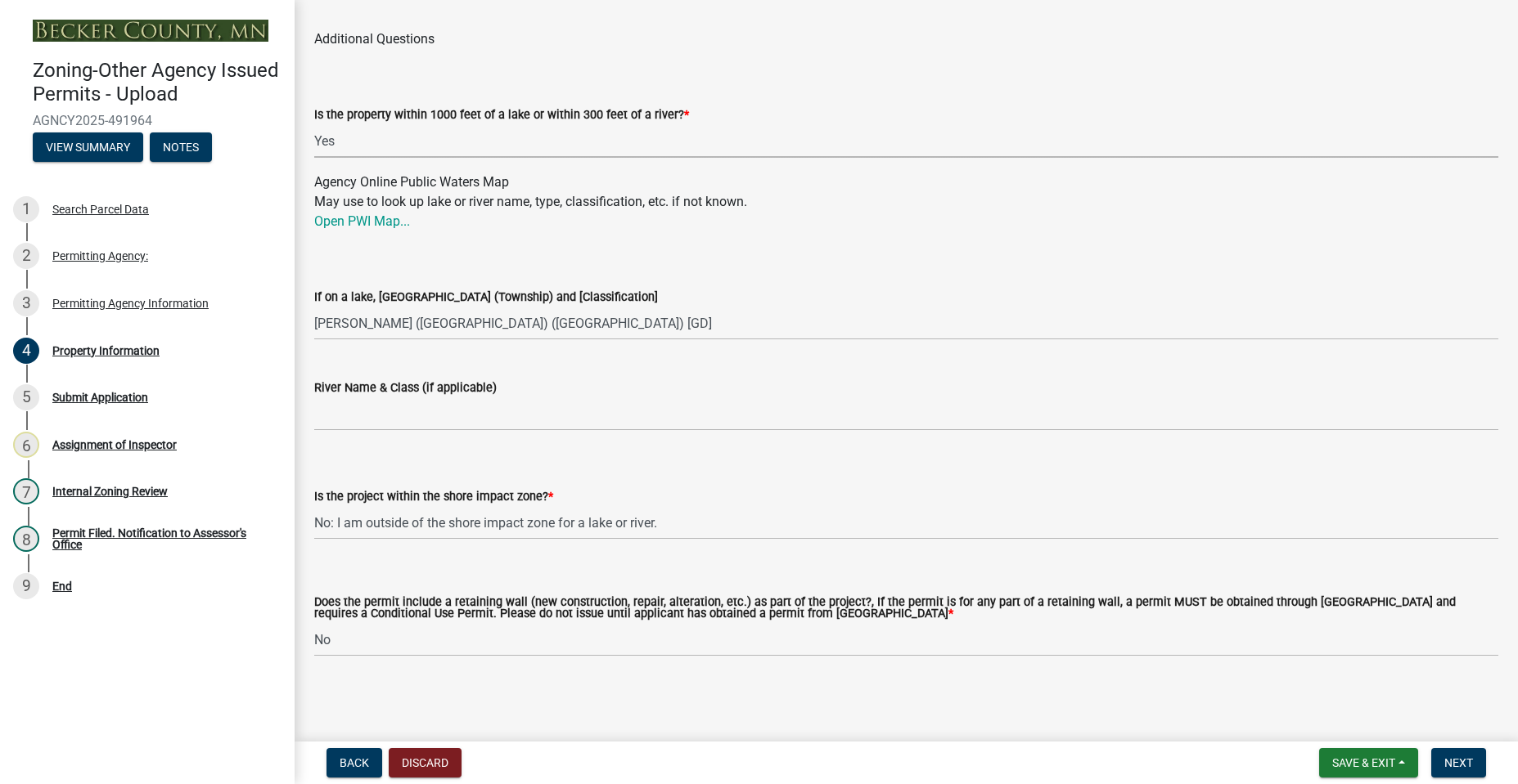
select select "1e2a0373-82c8-431a-ab7c-970012b2562b"
click at [1480, 770] on button "Next" at bounding box center [1458, 763] width 55 height 30
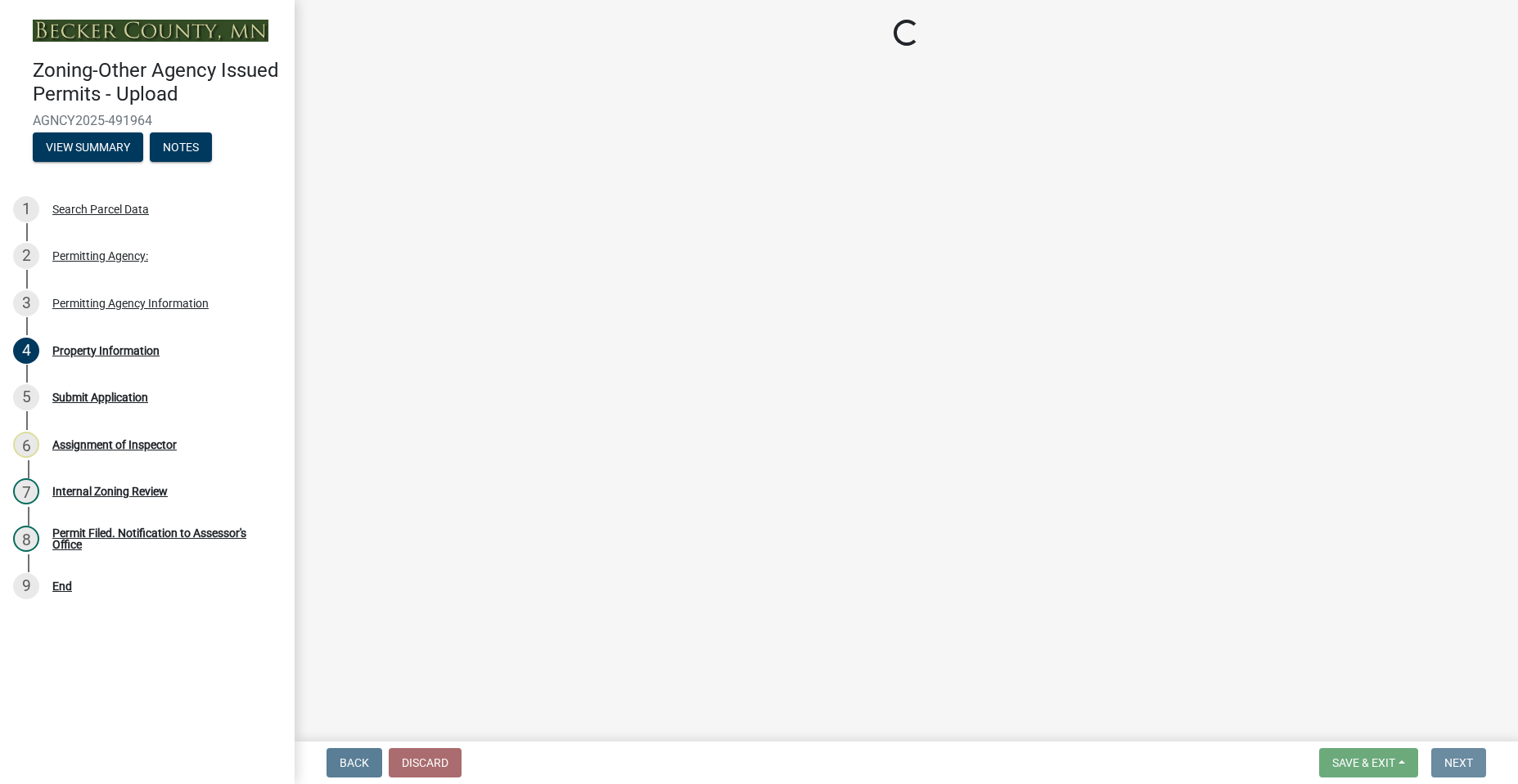
scroll to position [0, 0]
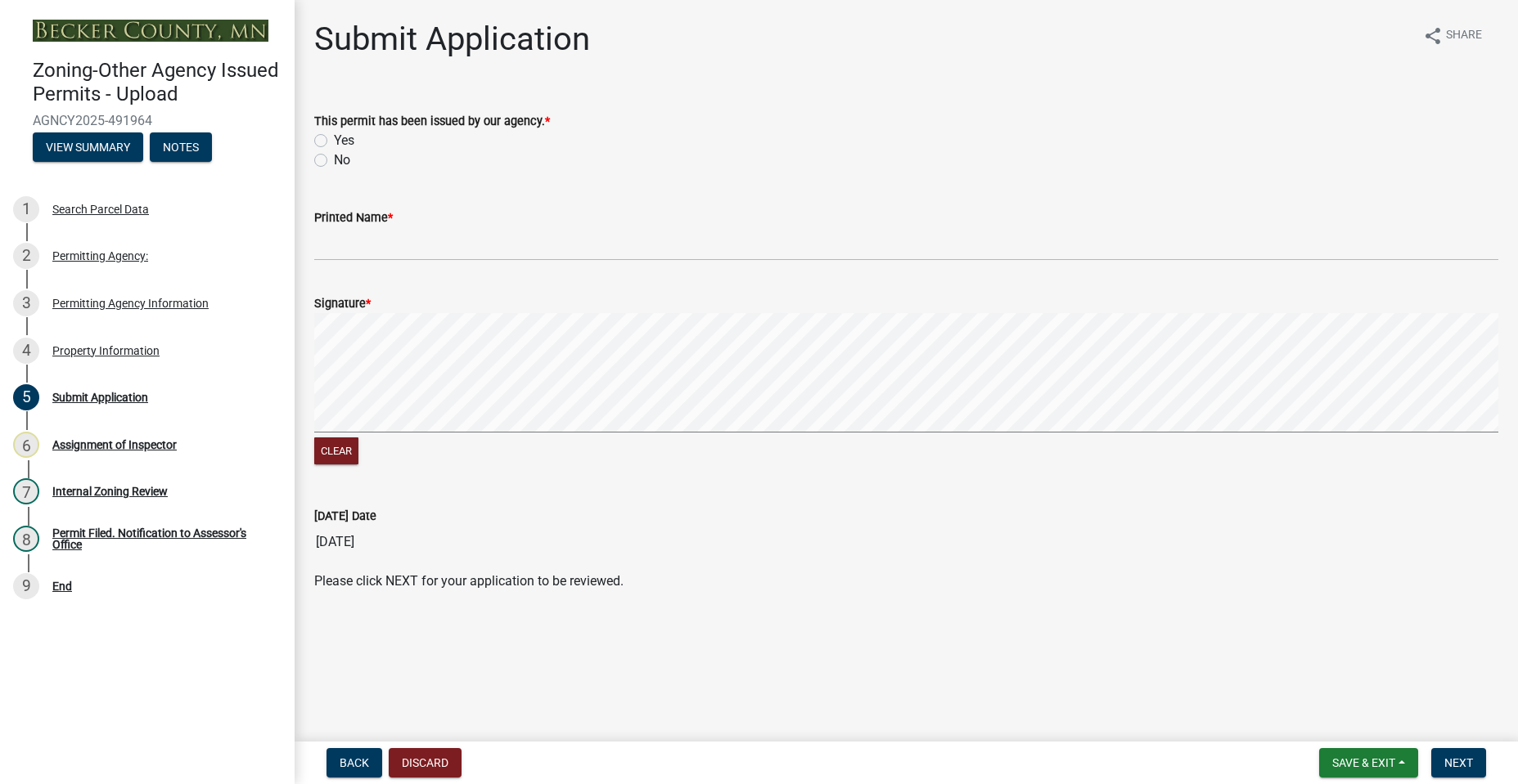
click at [334, 138] on label "Yes" at bounding box center [344, 140] width 21 height 20
click at [334, 138] on input "Yes" at bounding box center [339, 135] width 10 height 10
radio input "true"
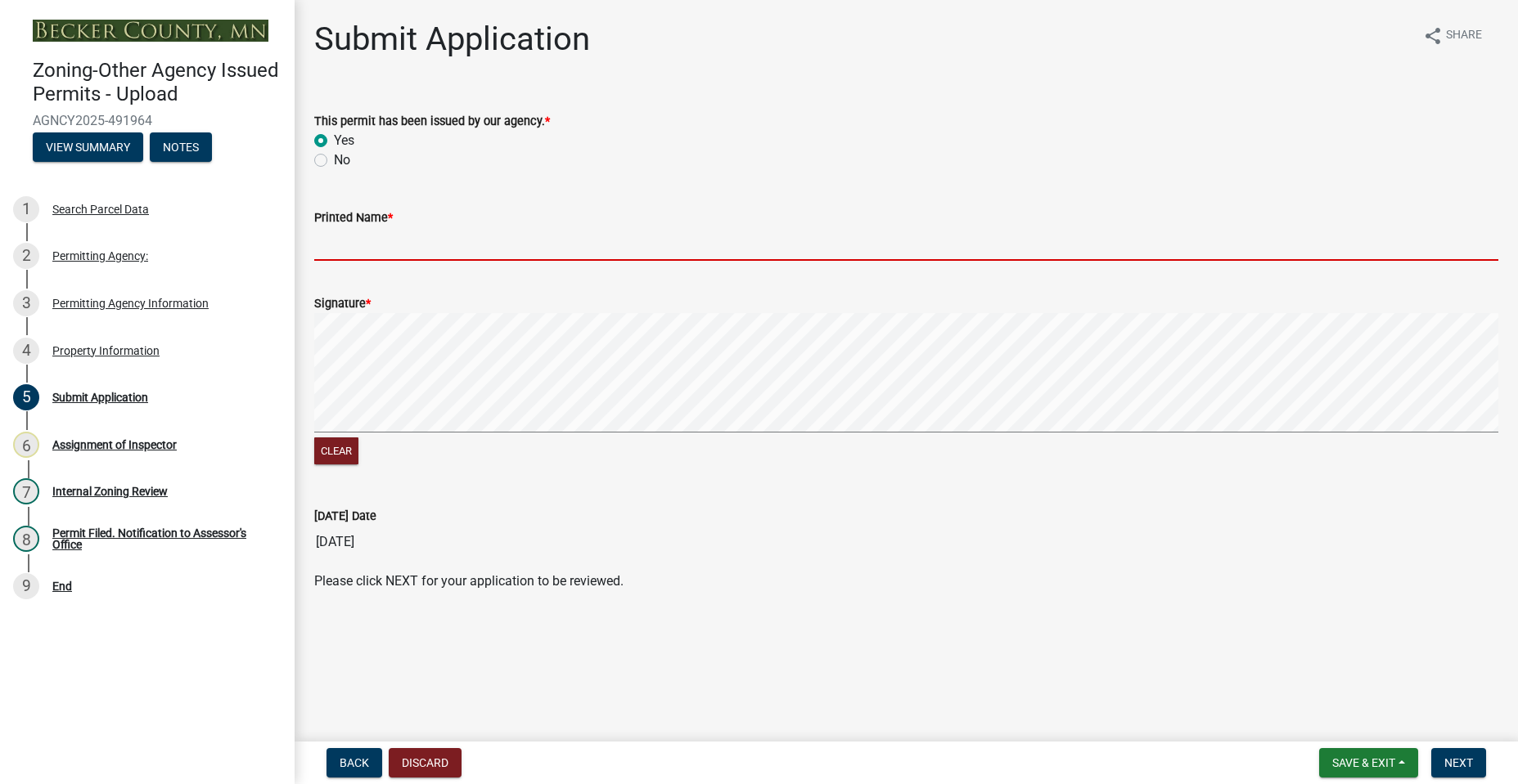
click at [380, 242] on input "Printed Name *" at bounding box center [907, 245] width 1184 height 34
type input "[PERSON_NAME]"
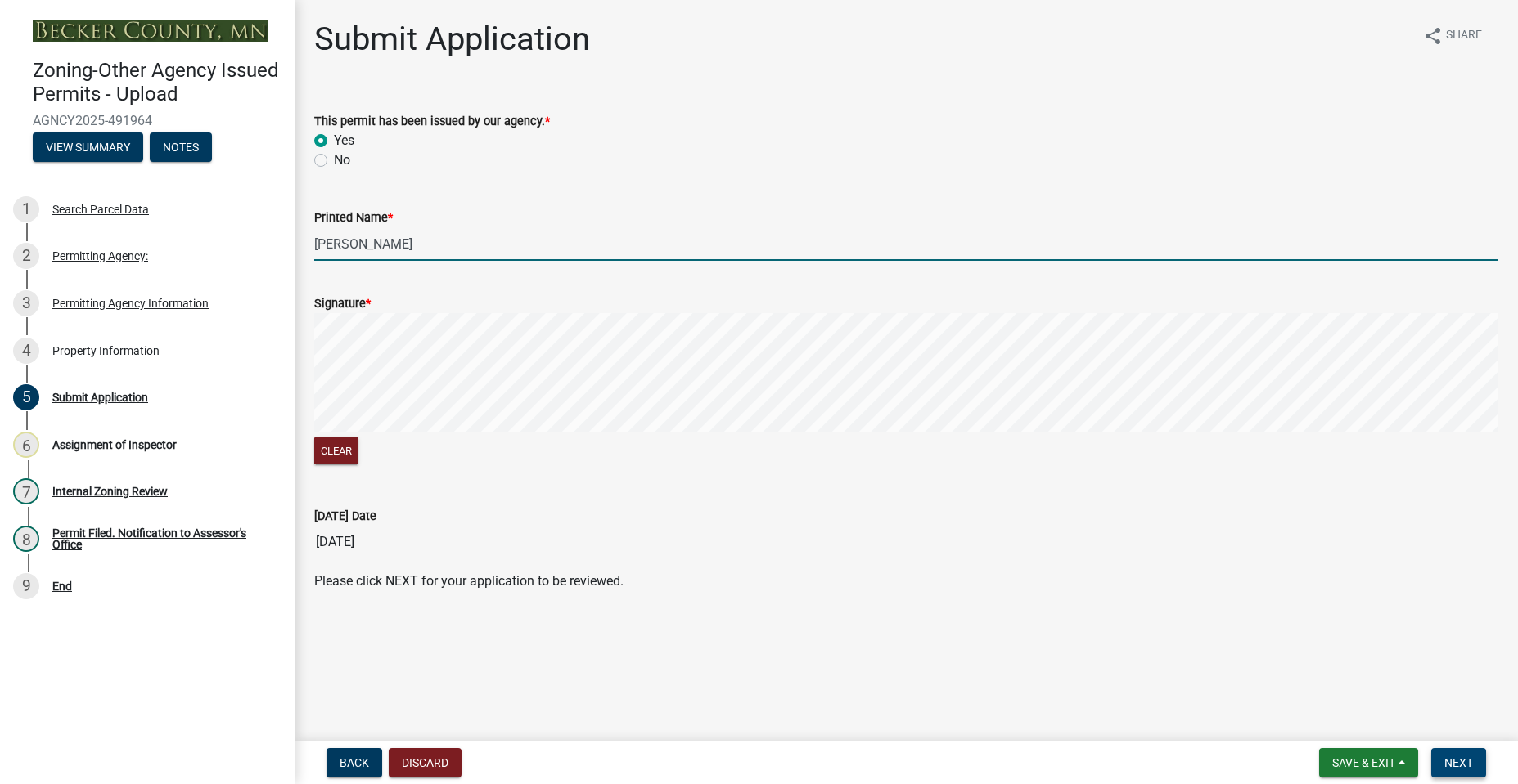
click at [1443, 757] on button "Next" at bounding box center [1458, 763] width 55 height 30
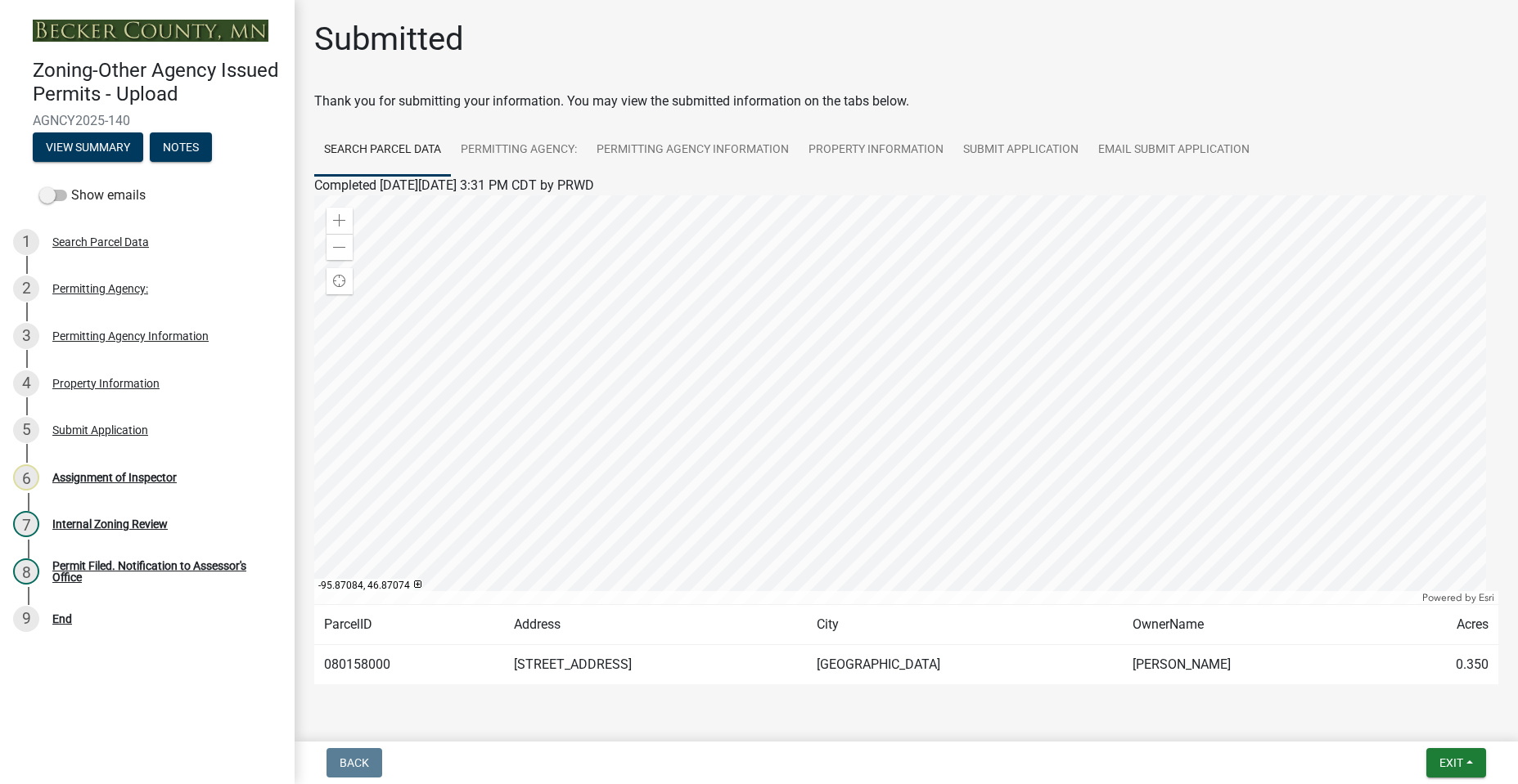
click at [1027, 707] on div at bounding box center [906, 707] width 933 height 20
